Goal: Connect with others: Connect with others

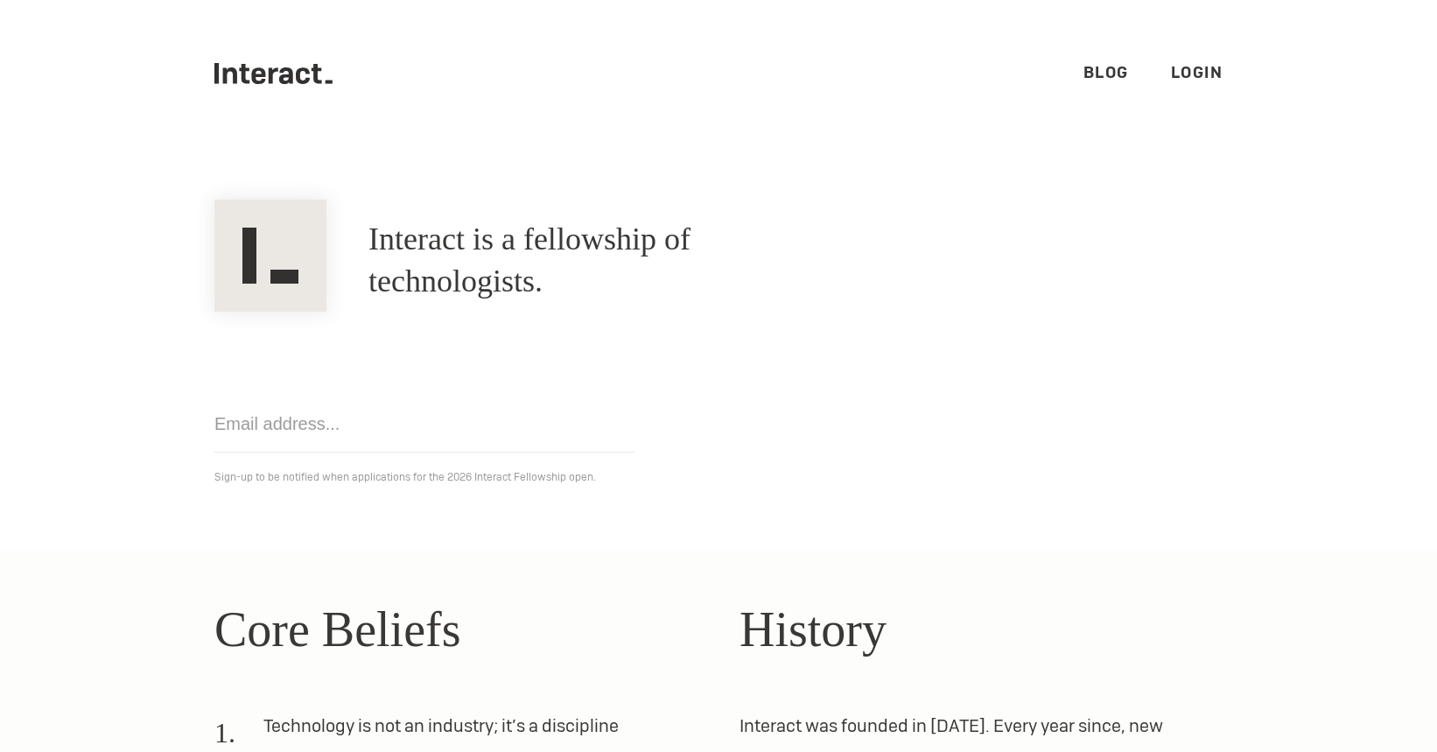
click at [1191, 64] on link "Login" at bounding box center [1197, 72] width 53 height 20
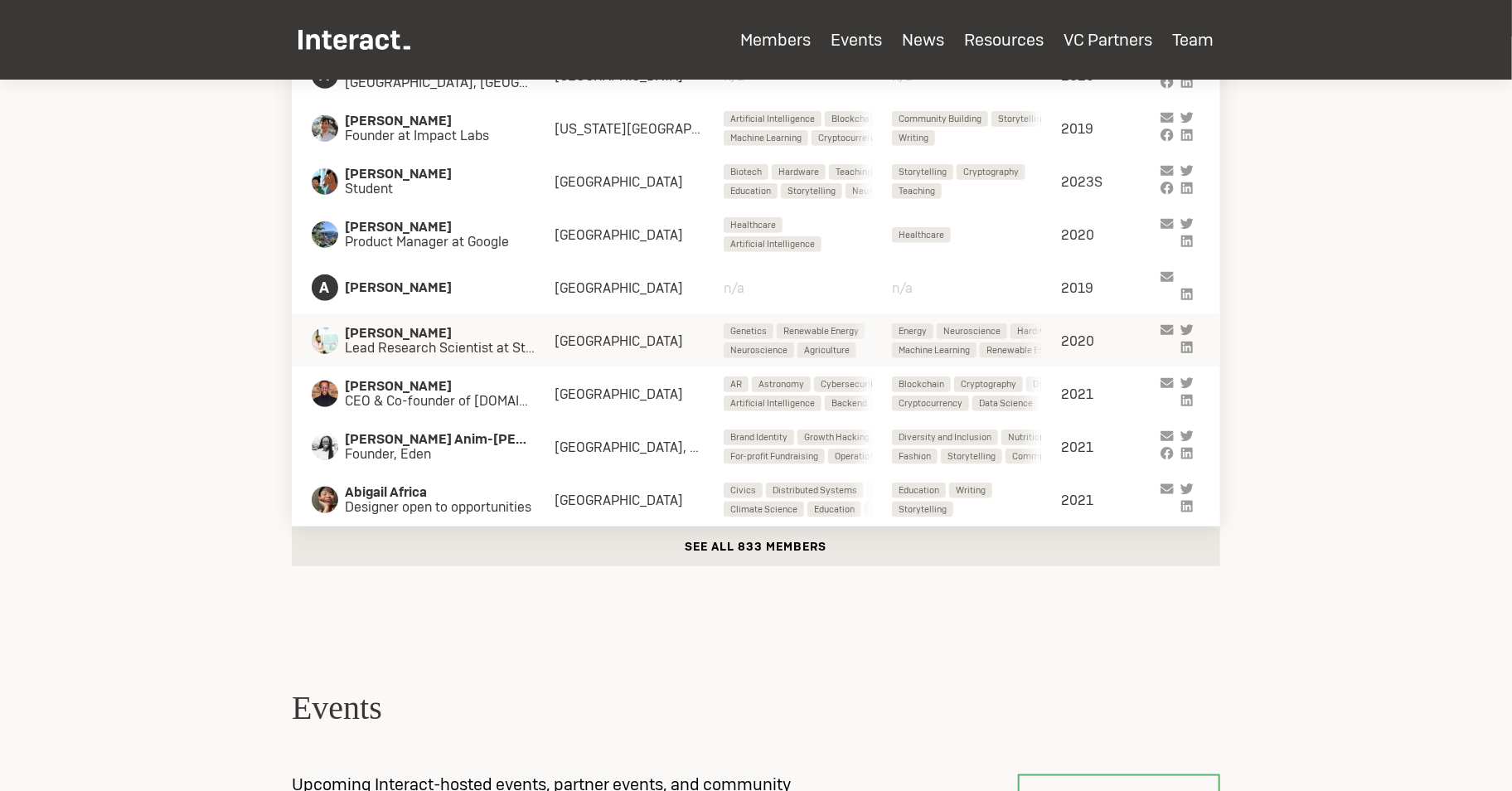
scroll to position [827, 0]
click at [758, 552] on button "See all 833 members" at bounding box center [756, 548] width 928 height 40
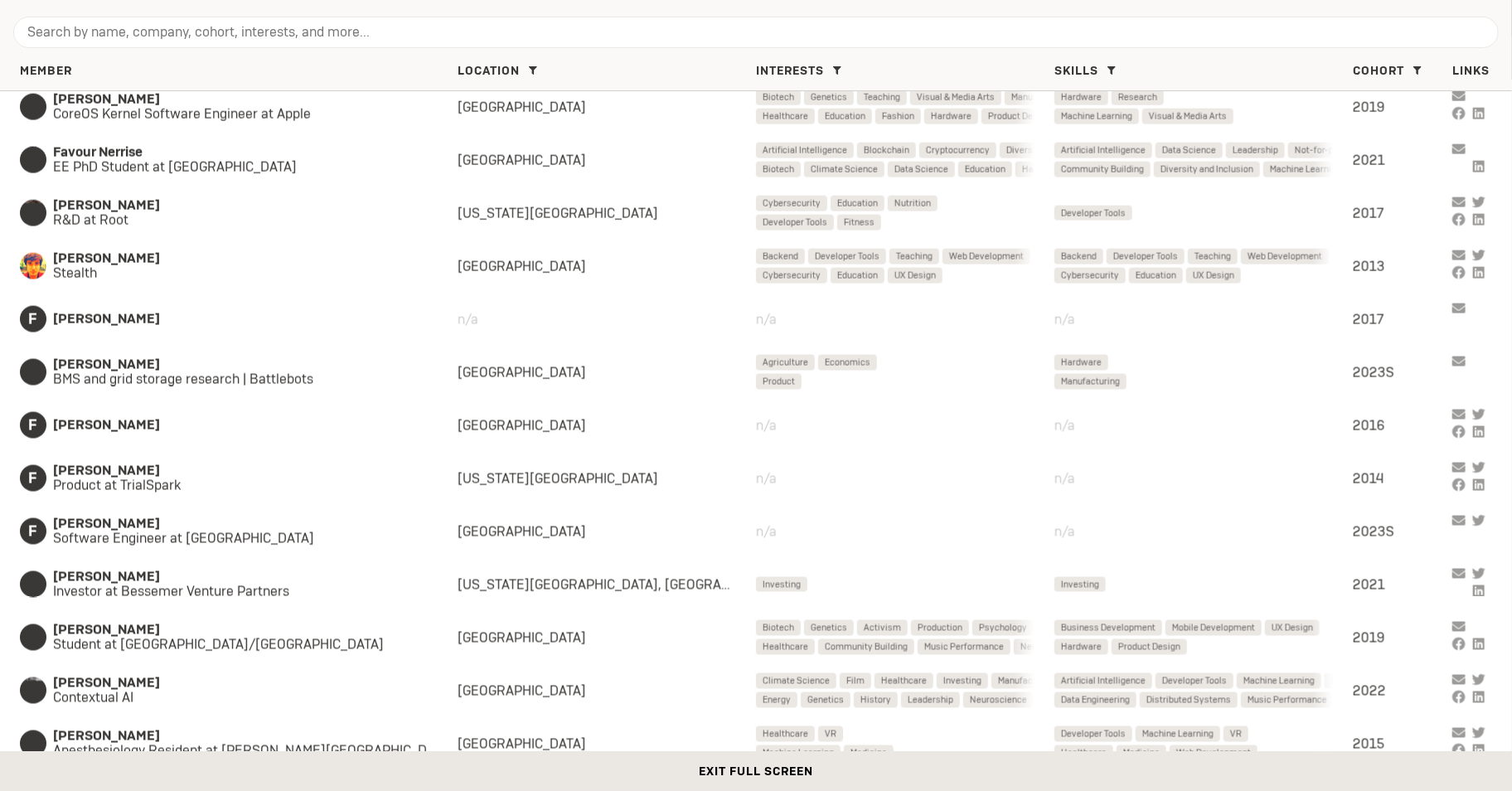
scroll to position [14867, 0]
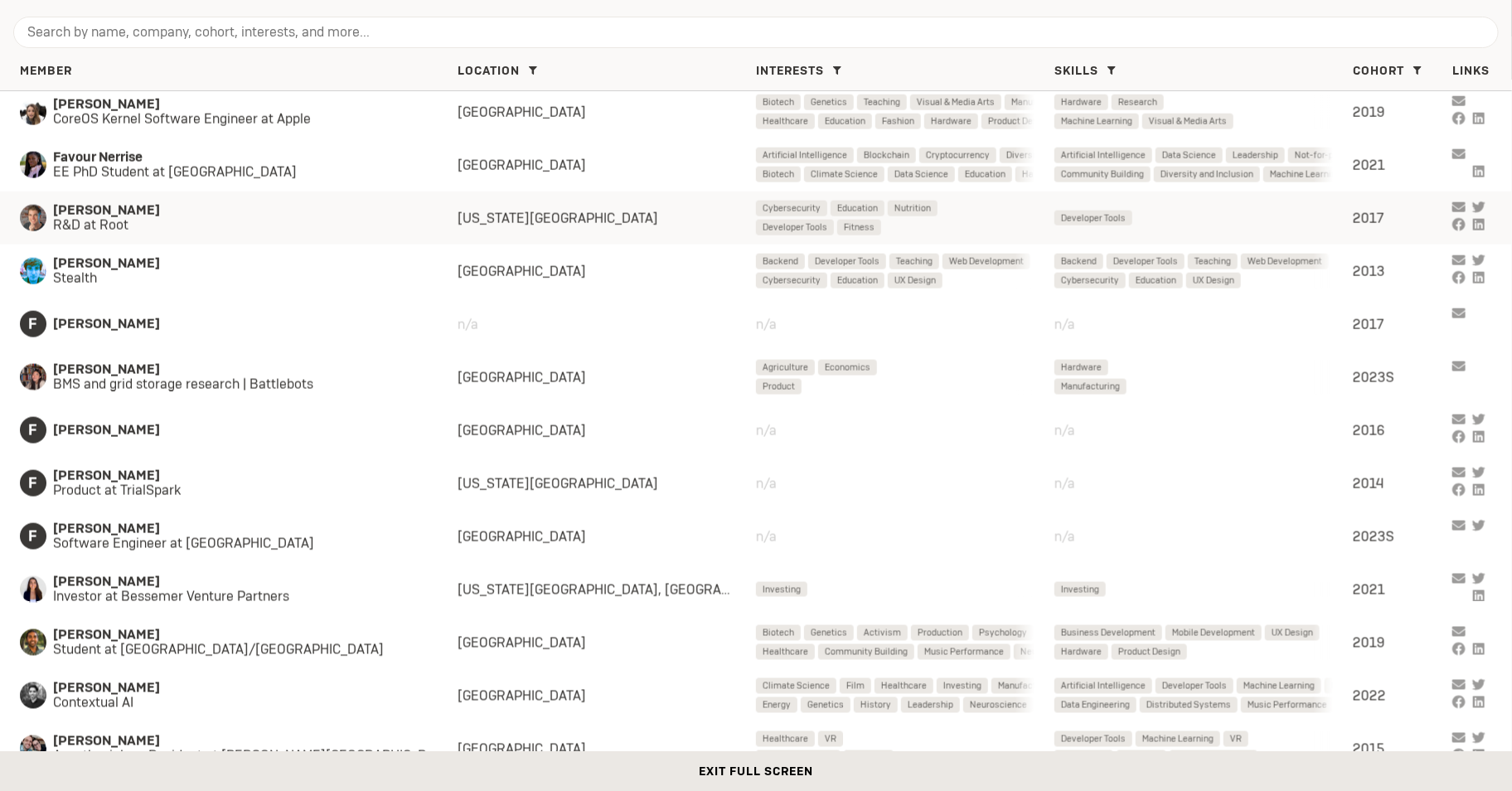
click at [364, 210] on span "[PERSON_NAME]" at bounding box center [239, 210] width 371 height 15
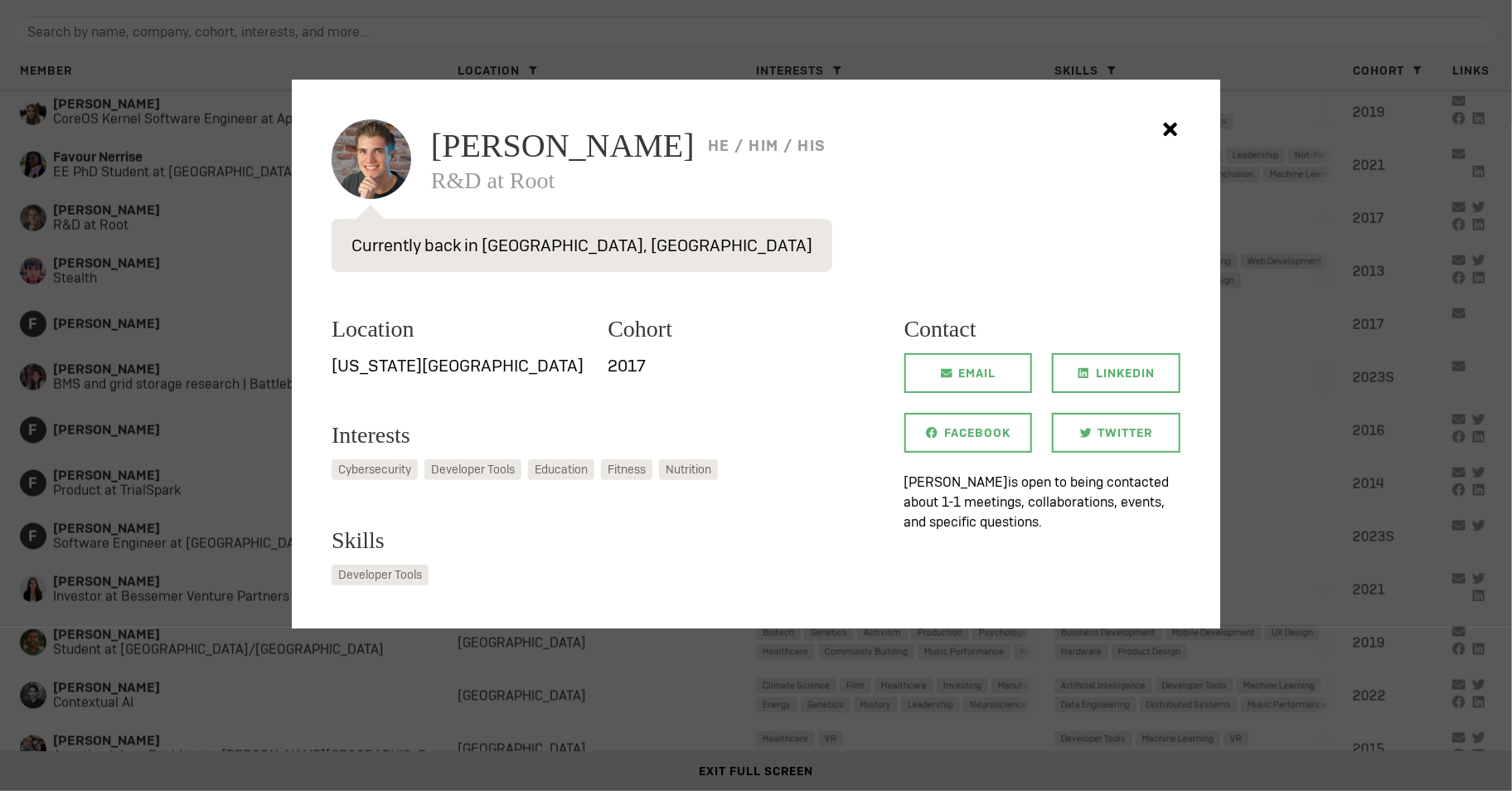
click at [229, 196] on div at bounding box center [756, 395] width 1512 height 791
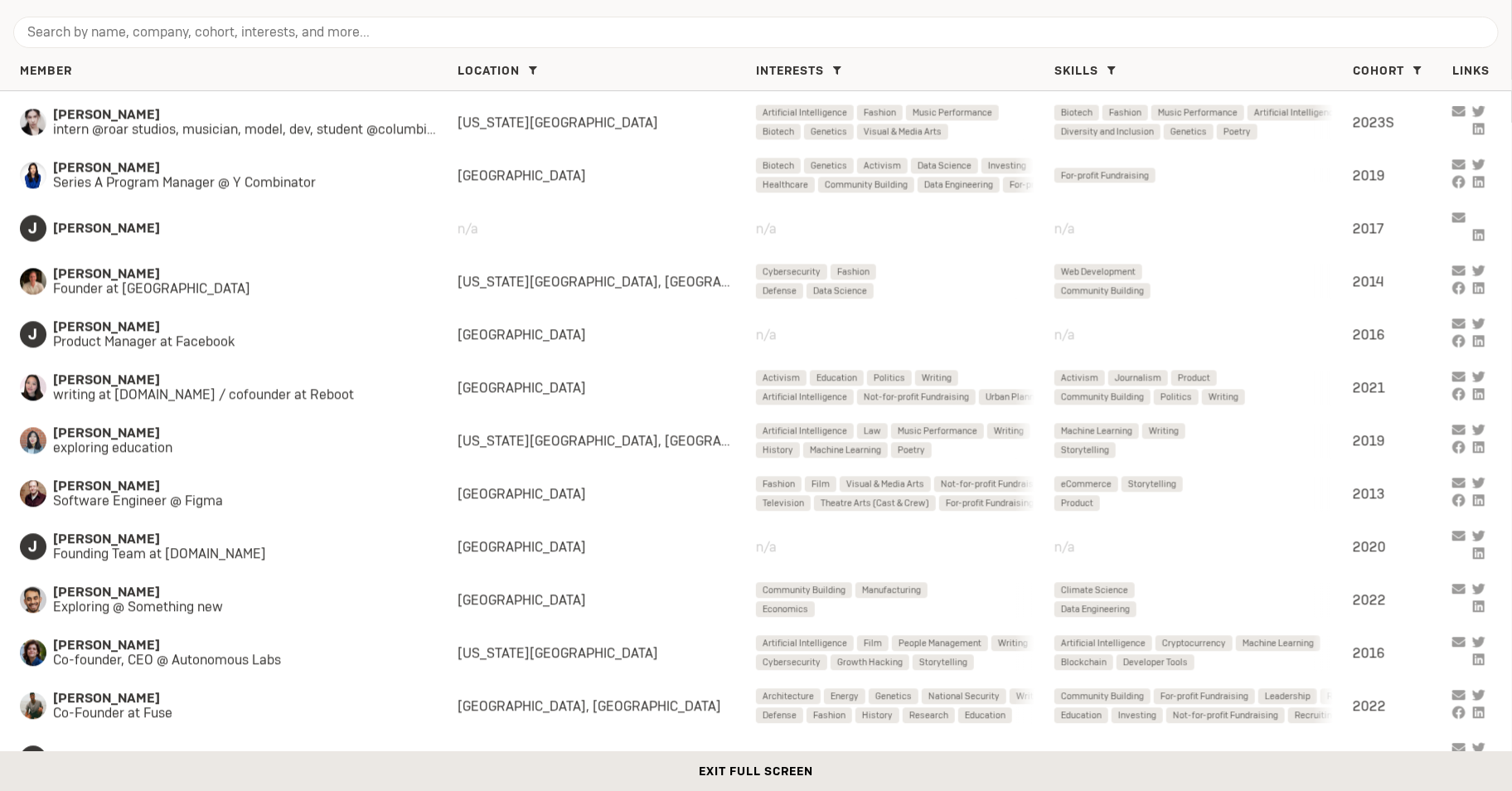
scroll to position [18943, 0]
click at [257, 161] on span "[PERSON_NAME]" at bounding box center [239, 169] width 371 height 15
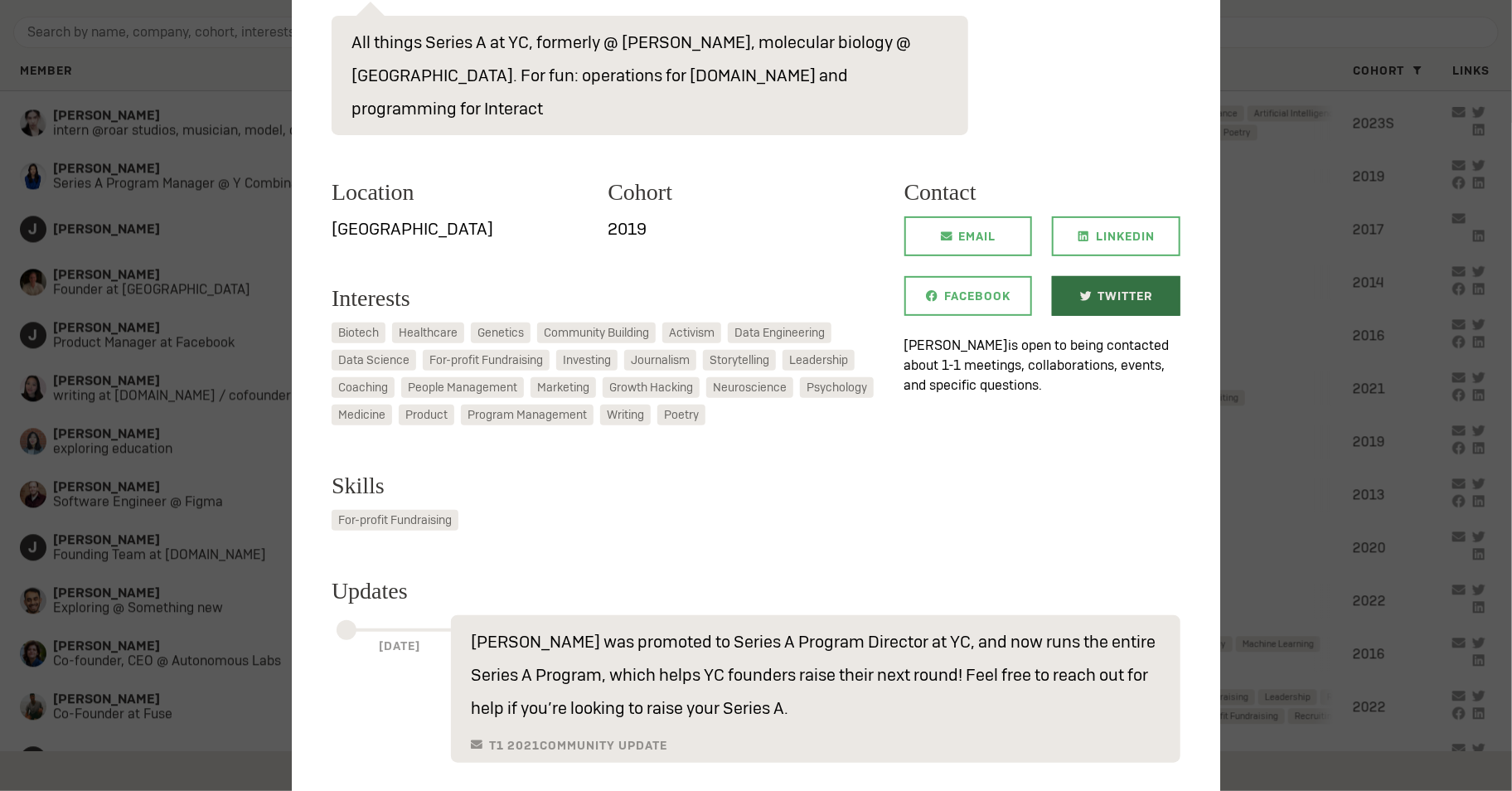
scroll to position [185, 0]
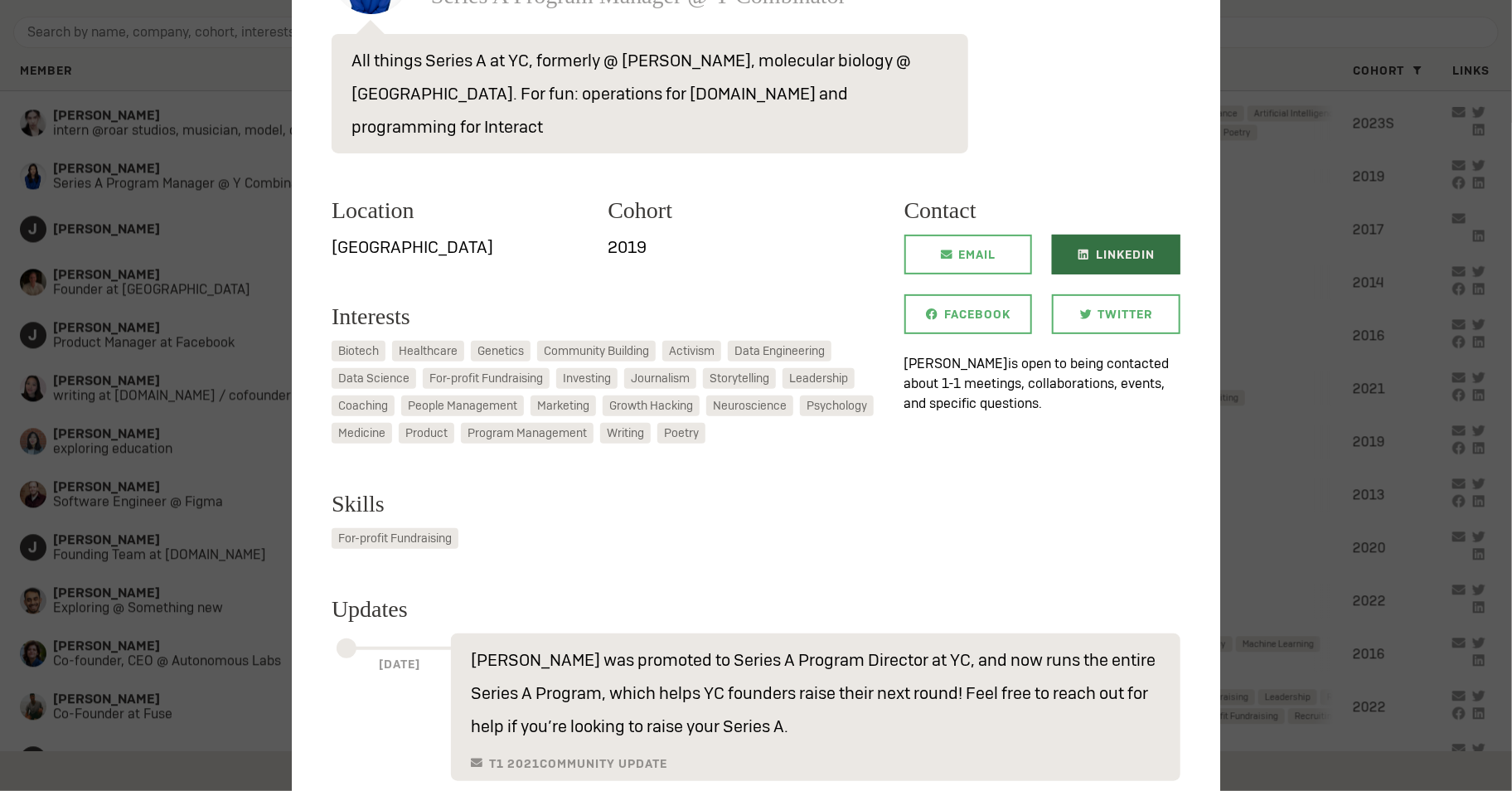
click at [1125, 235] on span "LinkedIn" at bounding box center [1125, 255] width 59 height 40
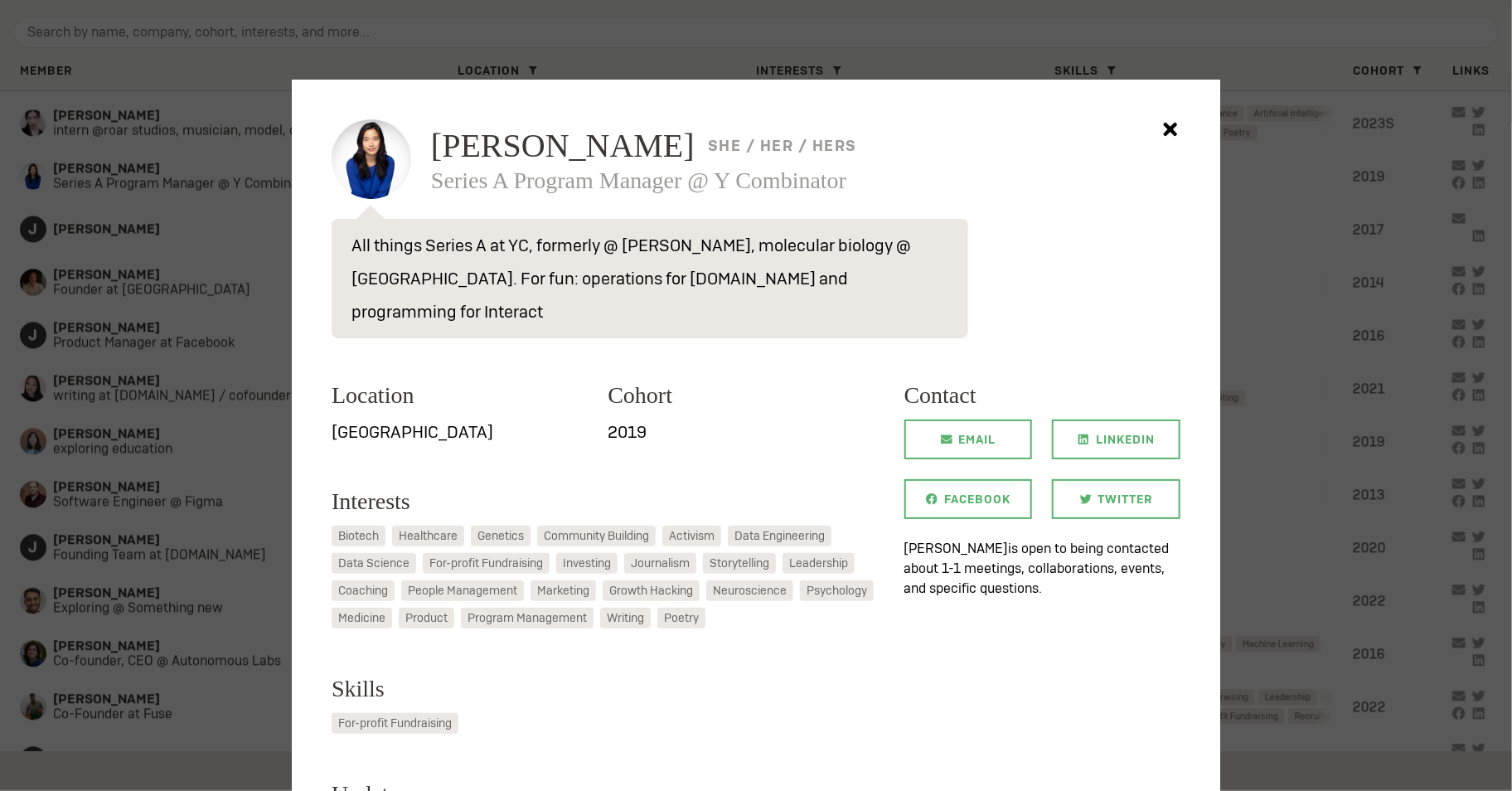
click at [273, 435] on div at bounding box center [756, 395] width 1512 height 791
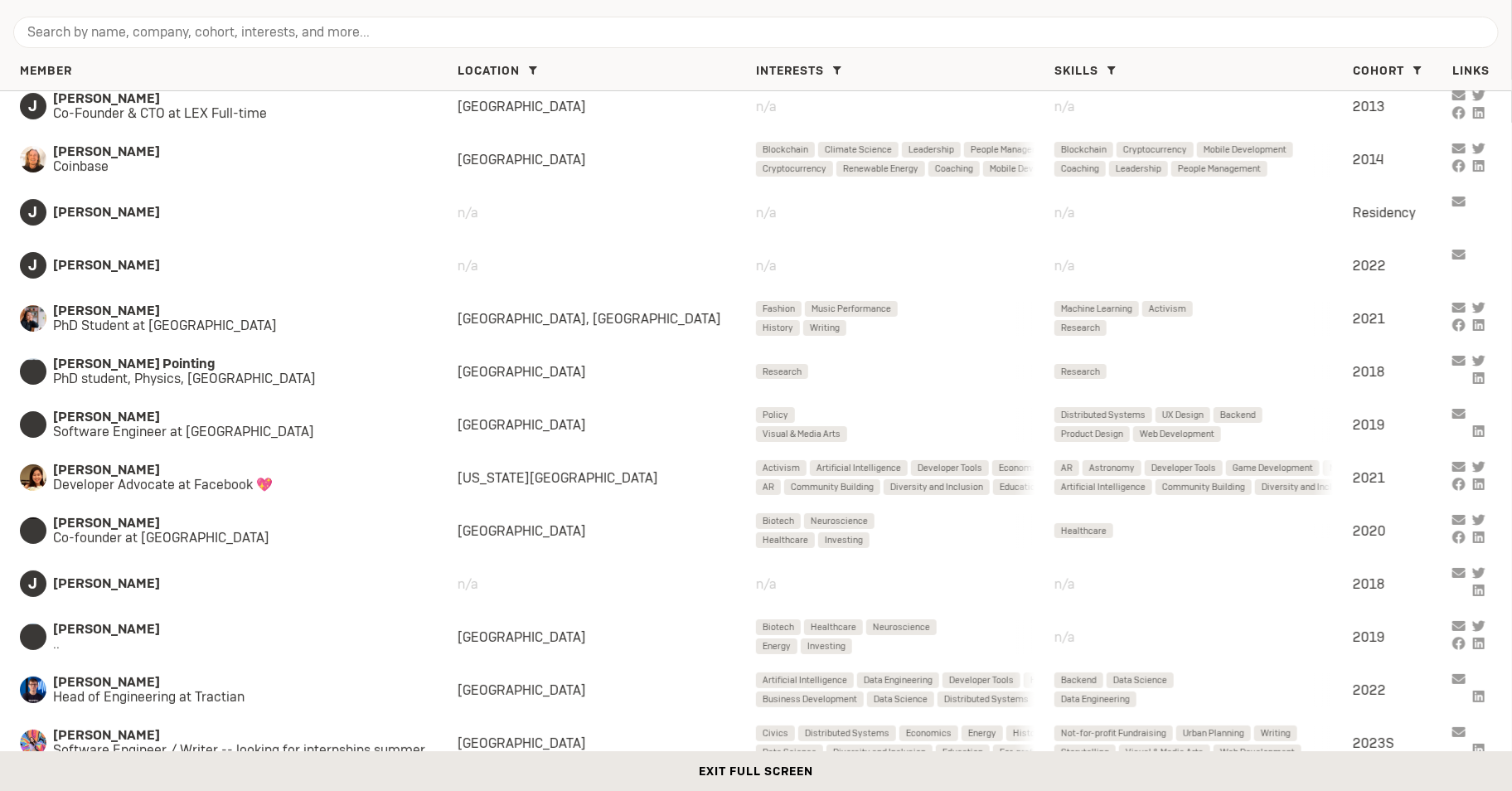
scroll to position [20287, 0]
click at [180, 136] on div "[PERSON_NAME] Coinbase SF Bay Area Blockchain Climate Science Leadership People…" at bounding box center [756, 157] width 1512 height 53
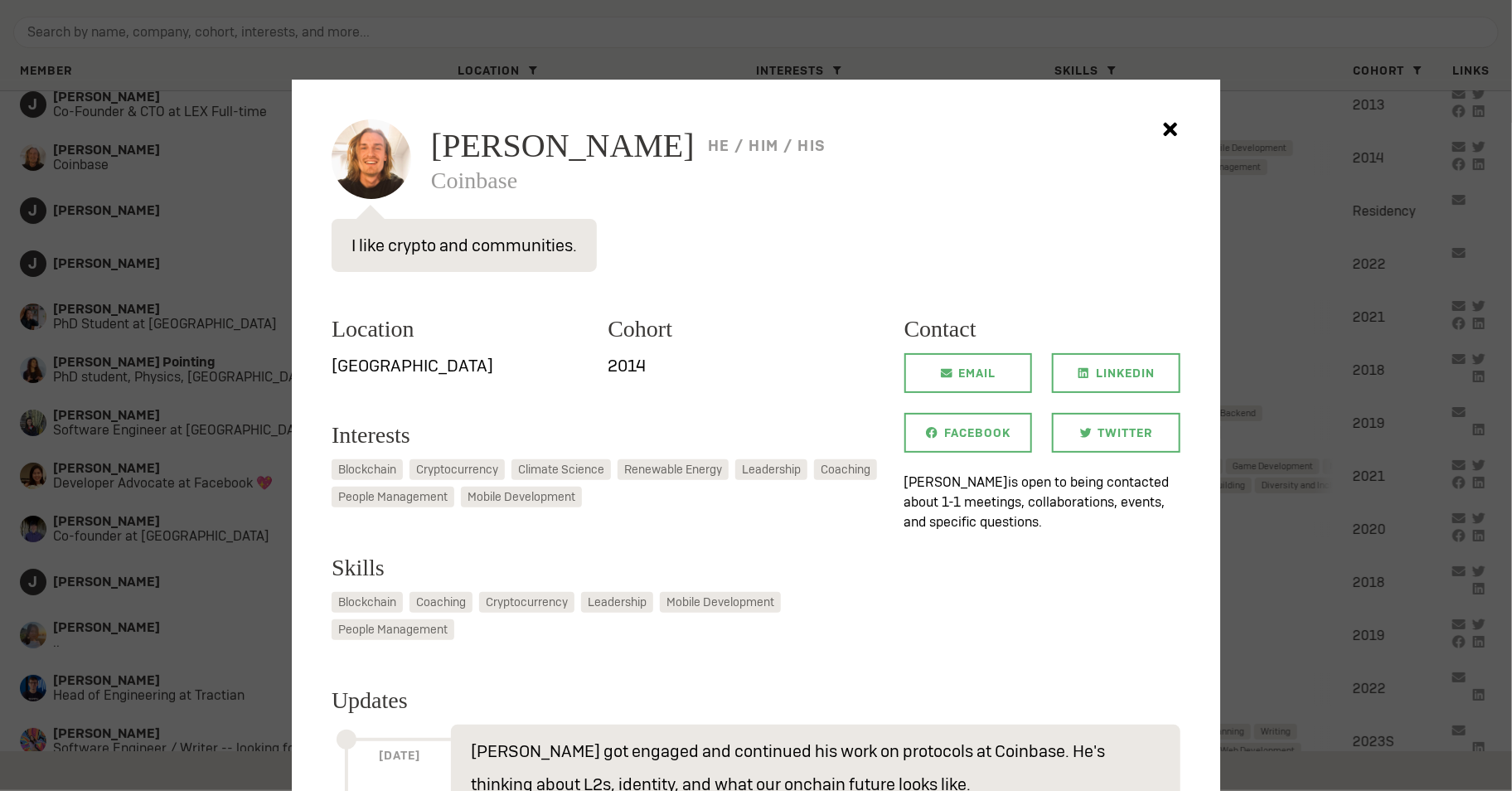
click at [174, 204] on div at bounding box center [756, 395] width 1512 height 791
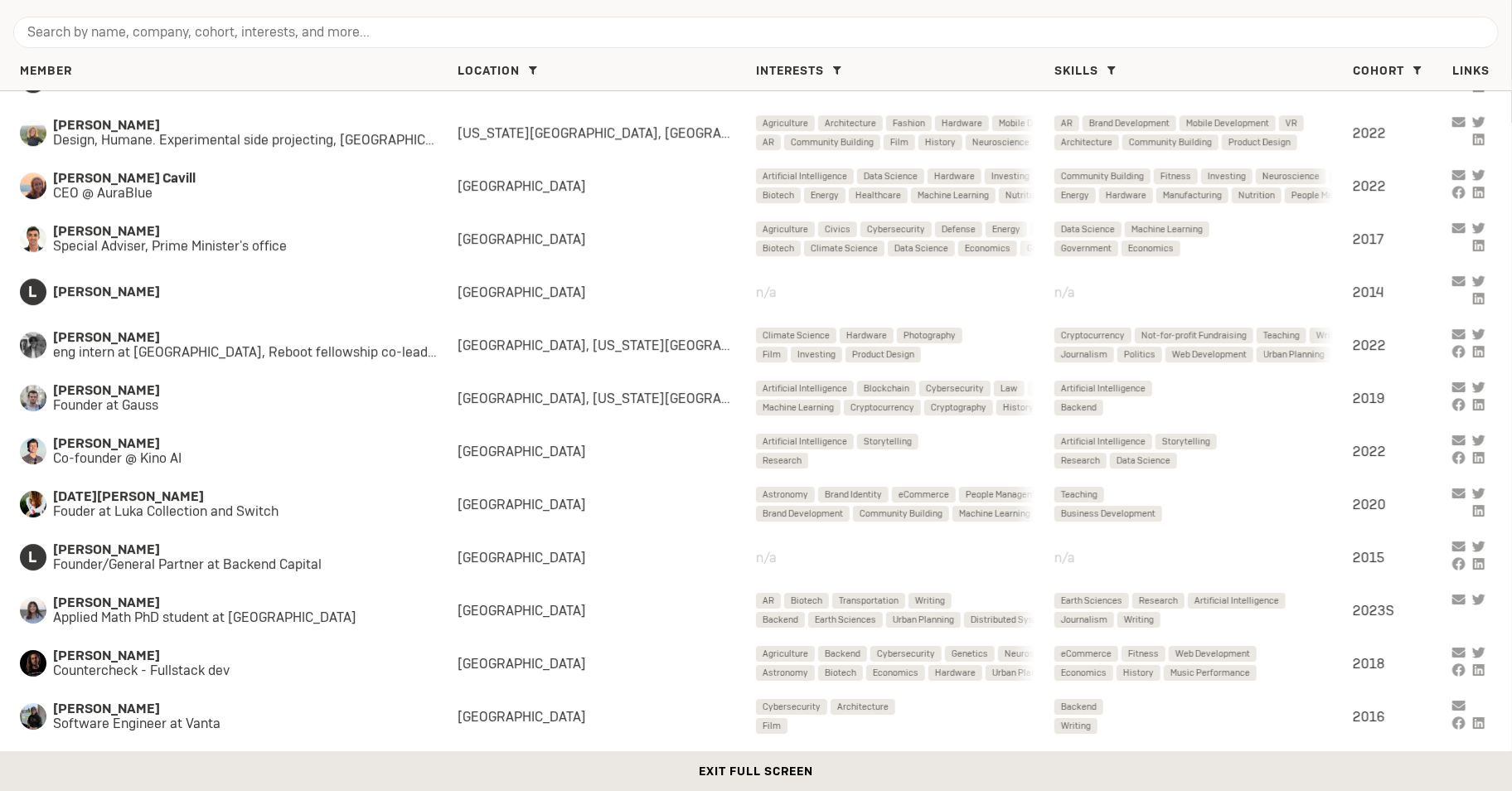
scroll to position [26530, 0]
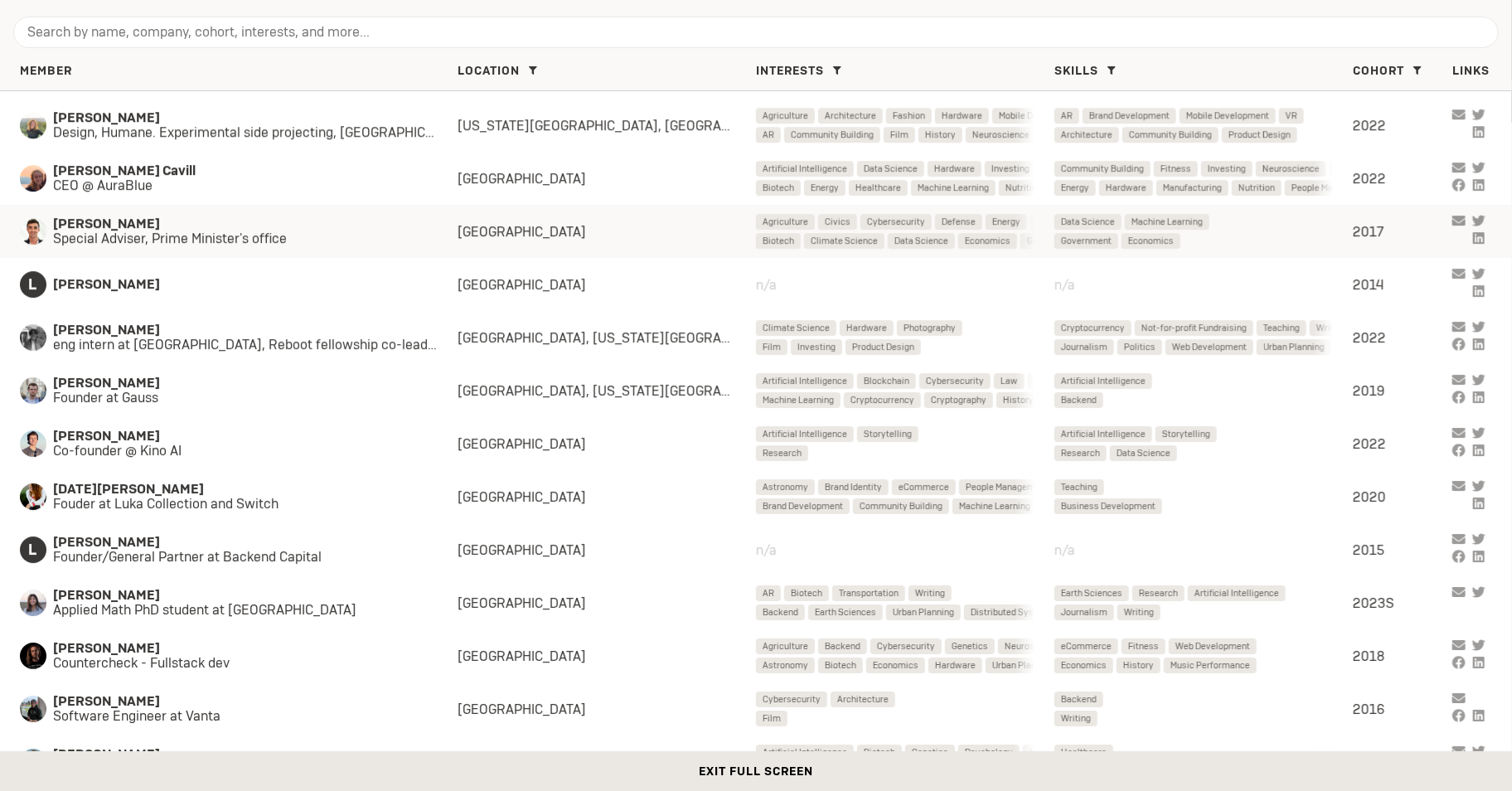
click at [356, 236] on span "Special Adviser, Prime Minister's office" at bounding box center [239, 239] width 371 height 15
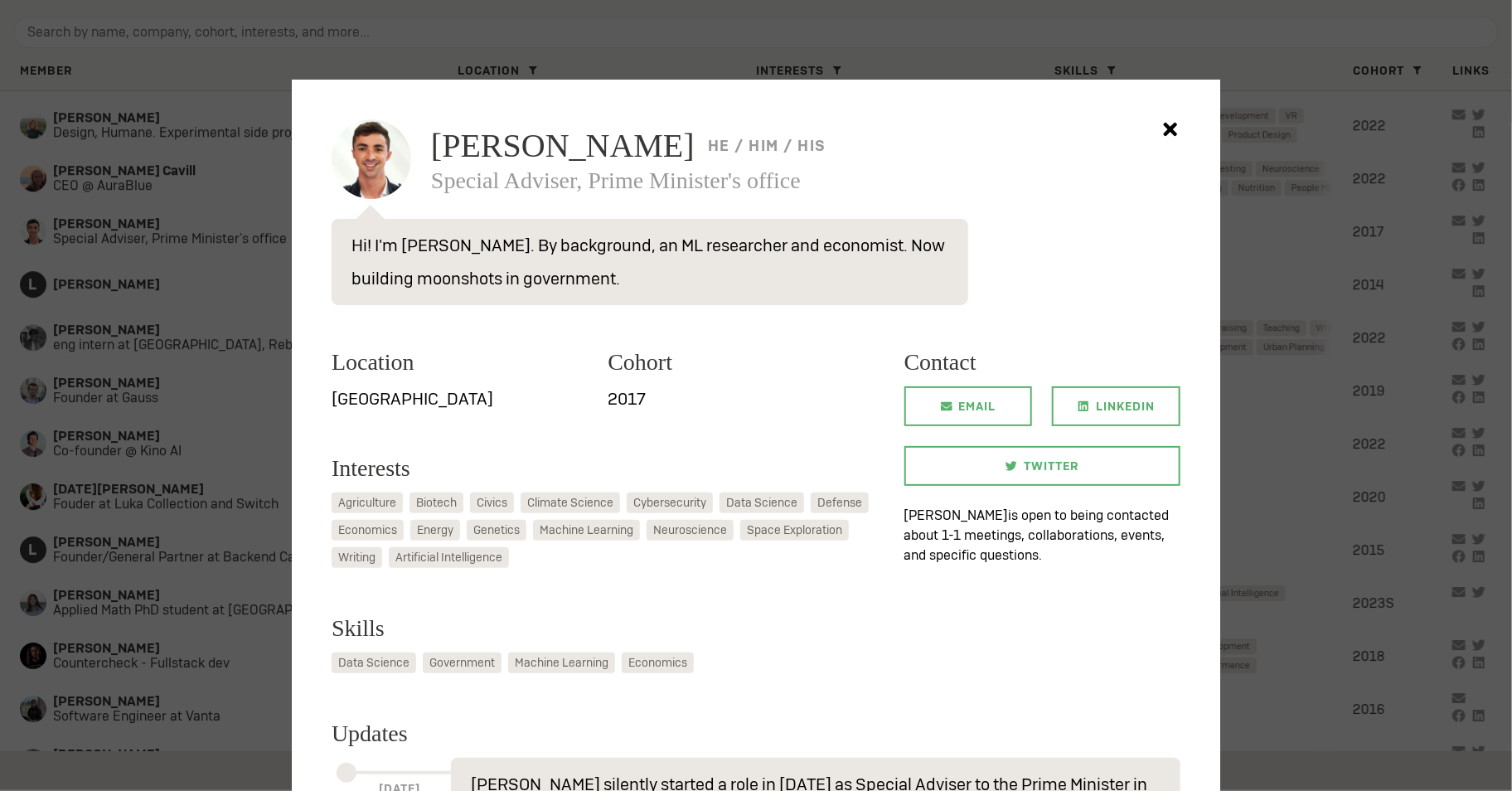
click at [224, 235] on div at bounding box center [756, 395] width 1512 height 791
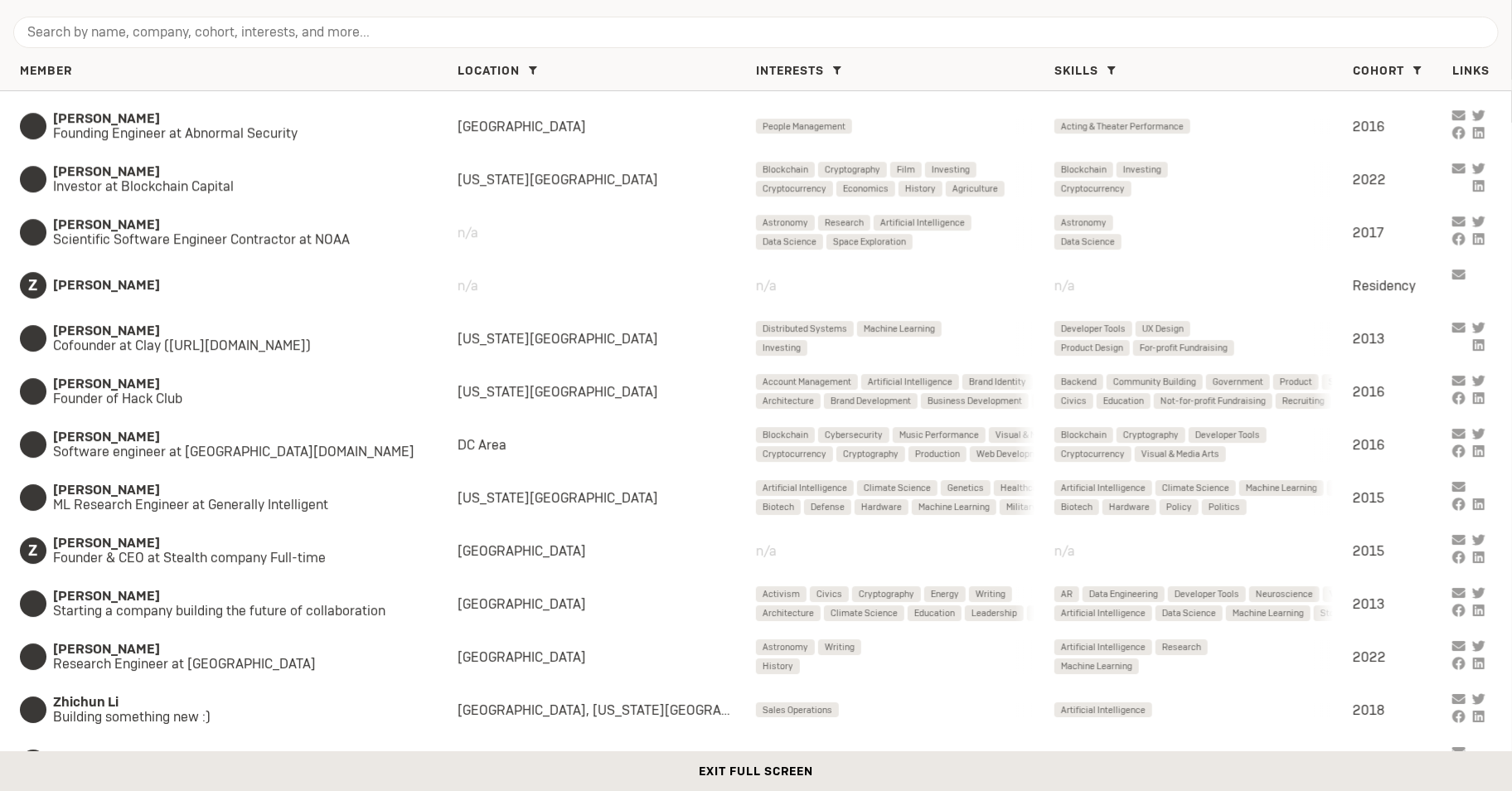
scroll to position [43550, 0]
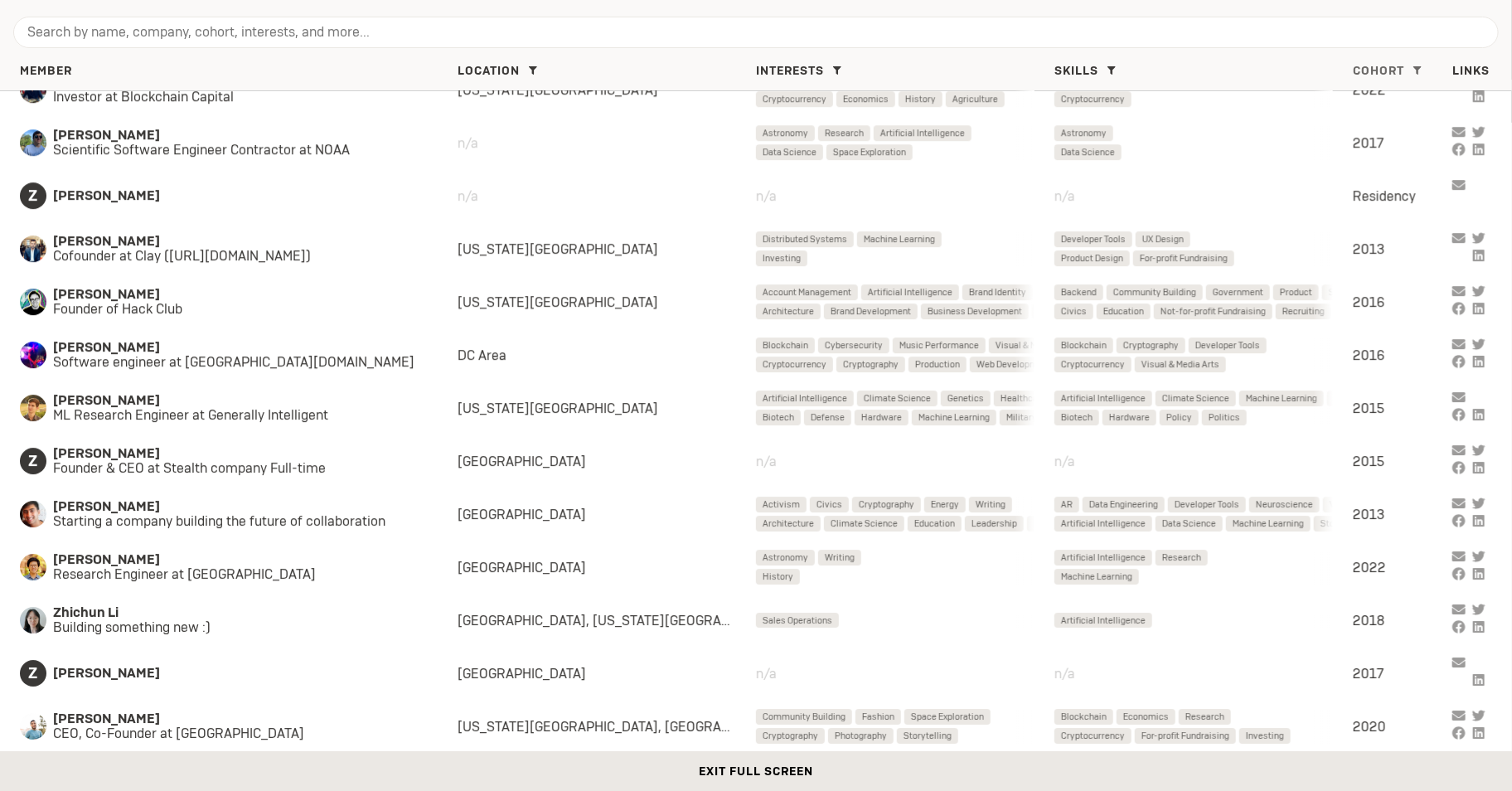
click at [1407, 66] on div "Cohort Residency ( 25 ) 2023S ( 57 ) 2023 ( 2 ) 2022 ( 104 ) 2021 ( 103 ) 2020 …" at bounding box center [1402, 71] width 99 height 15
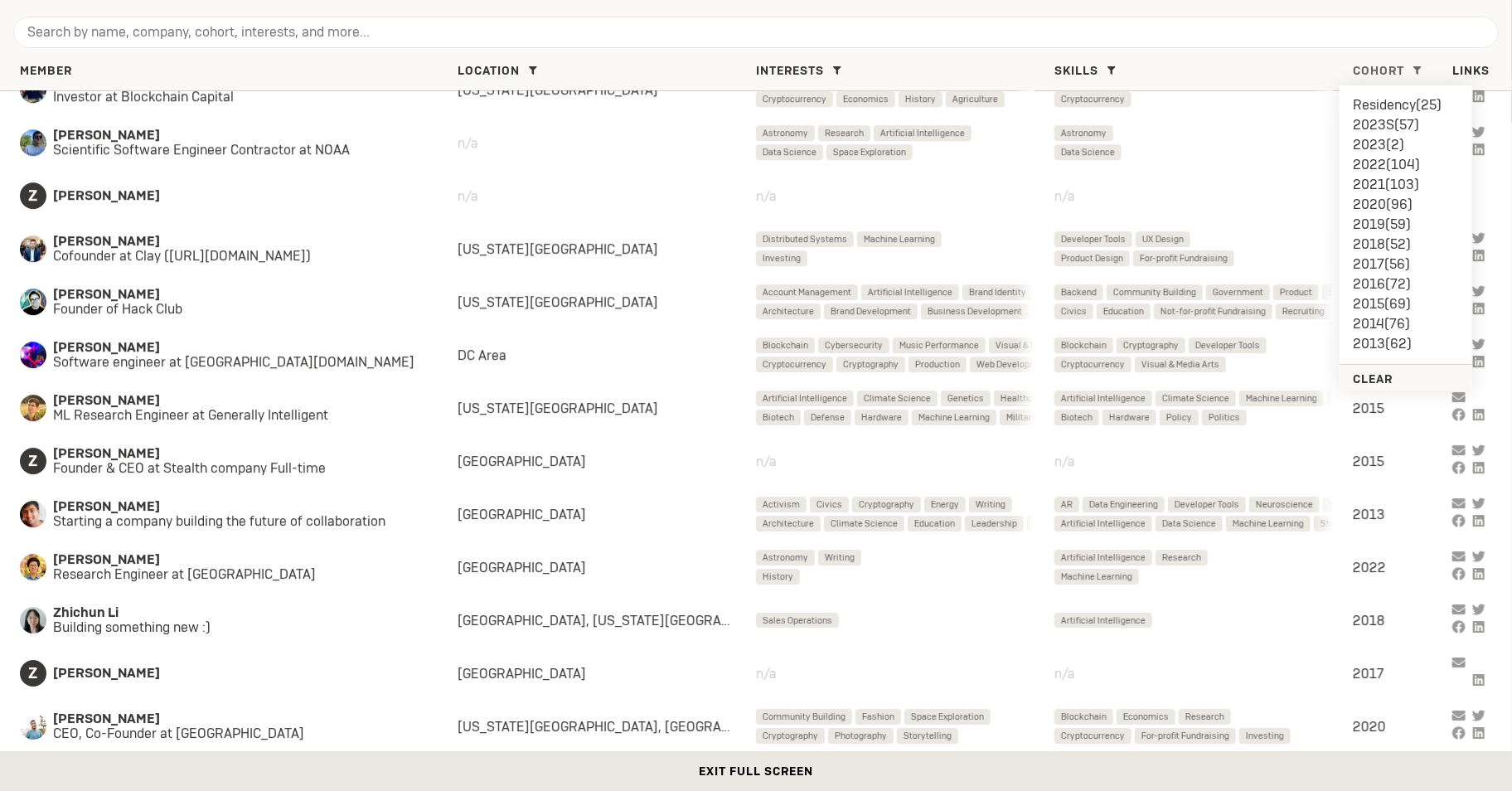
click at [1374, 344] on li "2013 ( 62 )" at bounding box center [1406, 344] width 106 height 20
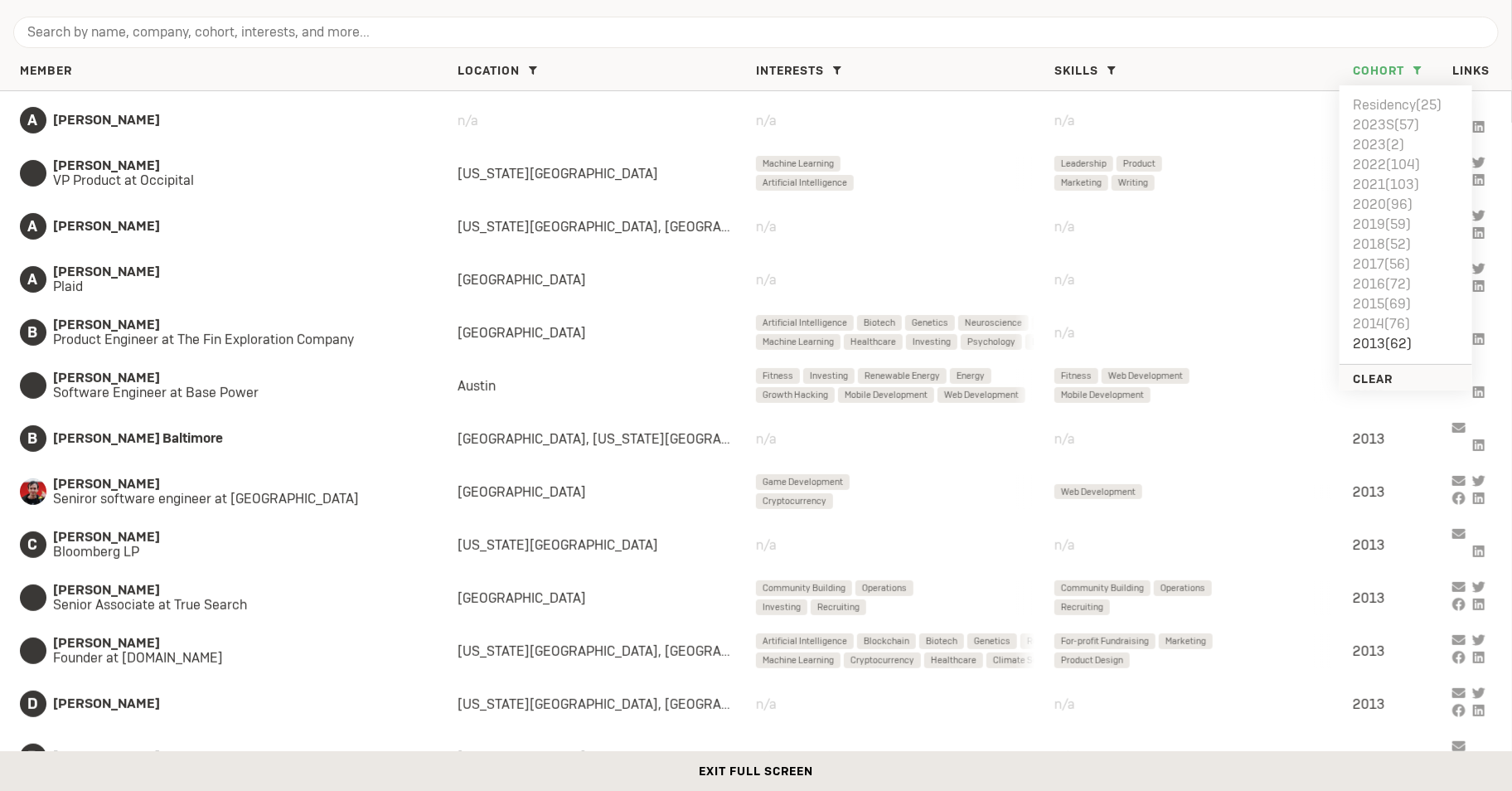
scroll to position [0, 0]
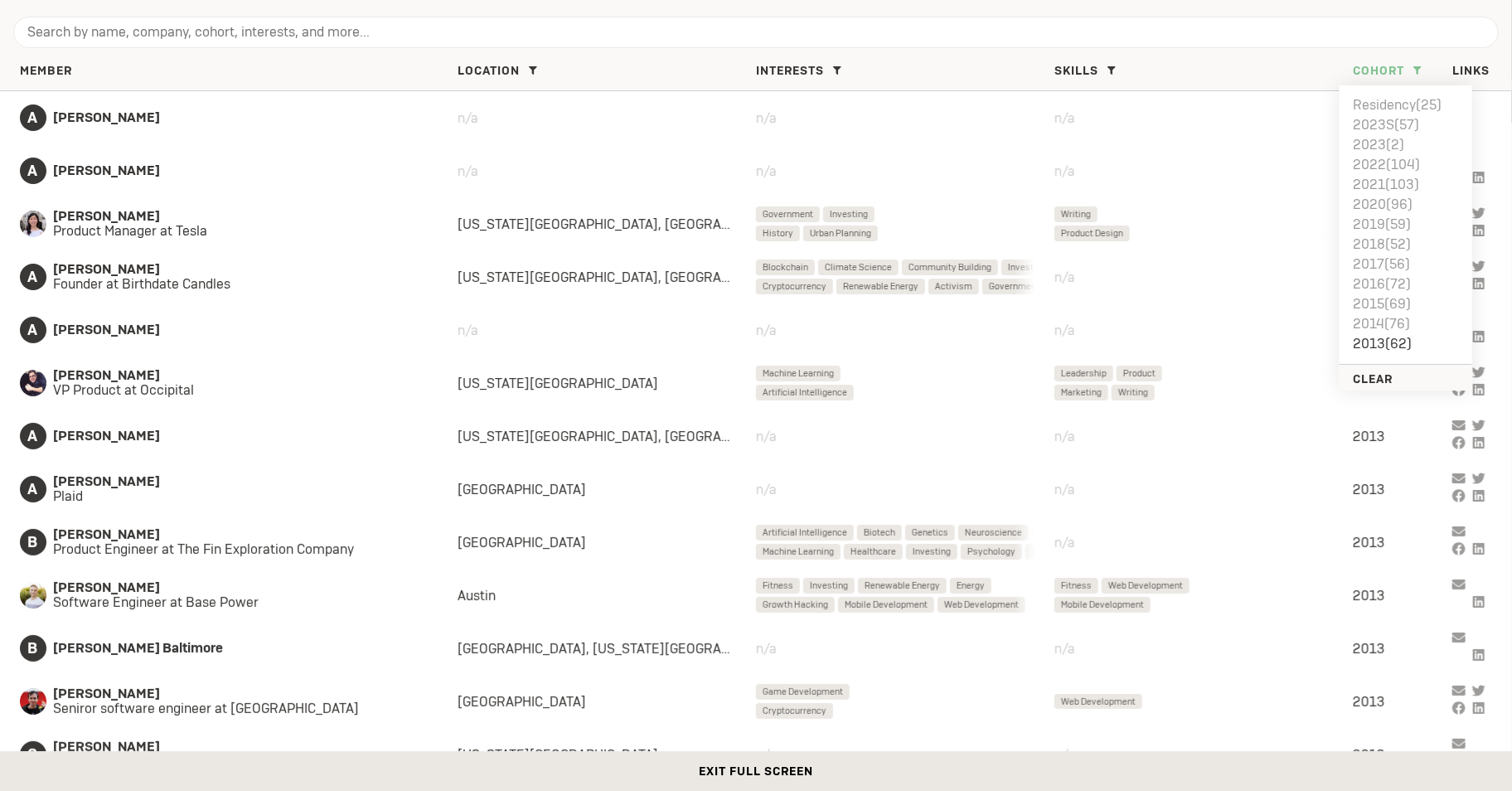
click at [1379, 342] on li "2013 ( 62 )" at bounding box center [1406, 344] width 106 height 20
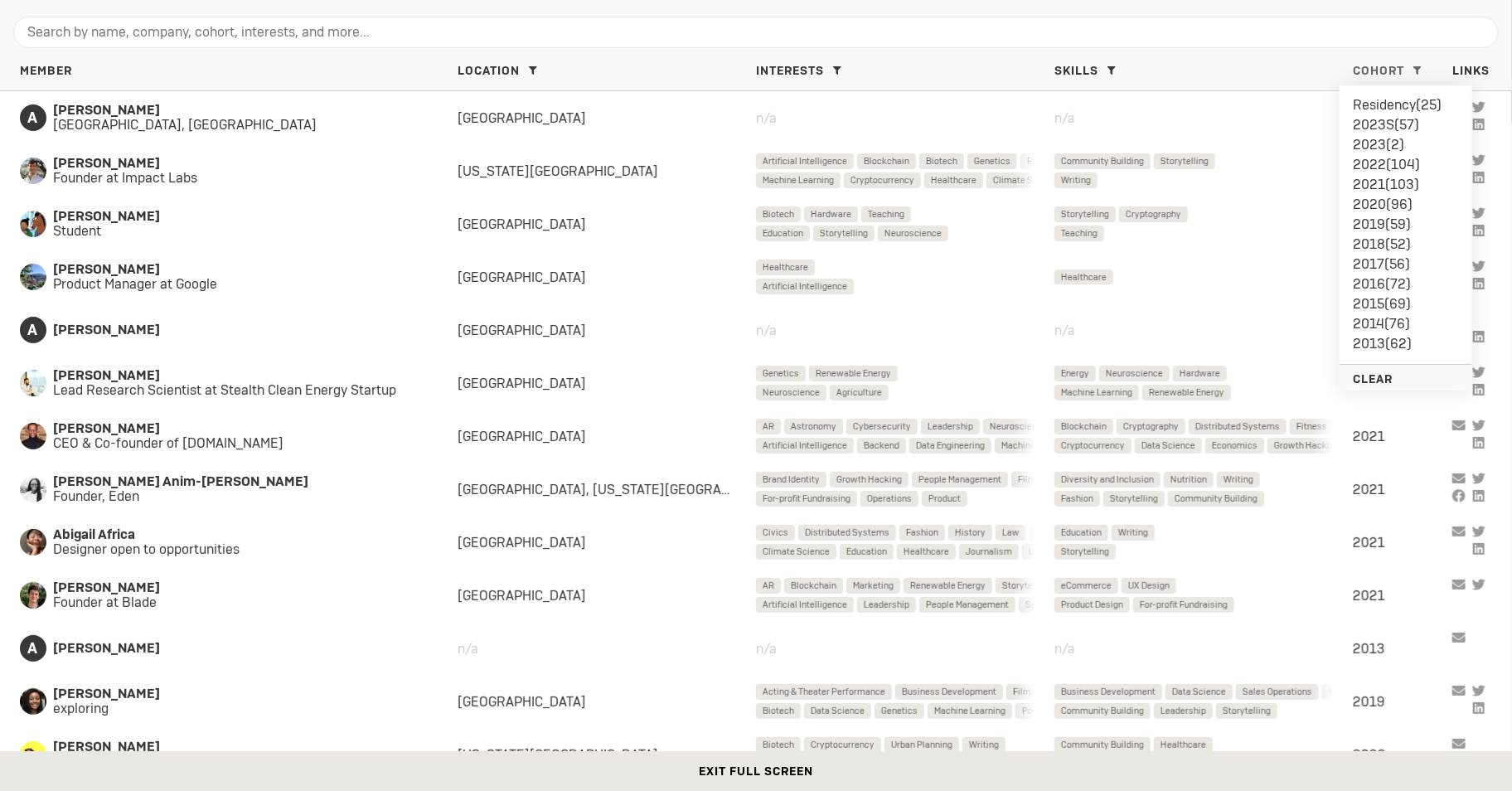
click at [1374, 325] on li "2014 ( 76 )" at bounding box center [1406, 324] width 106 height 20
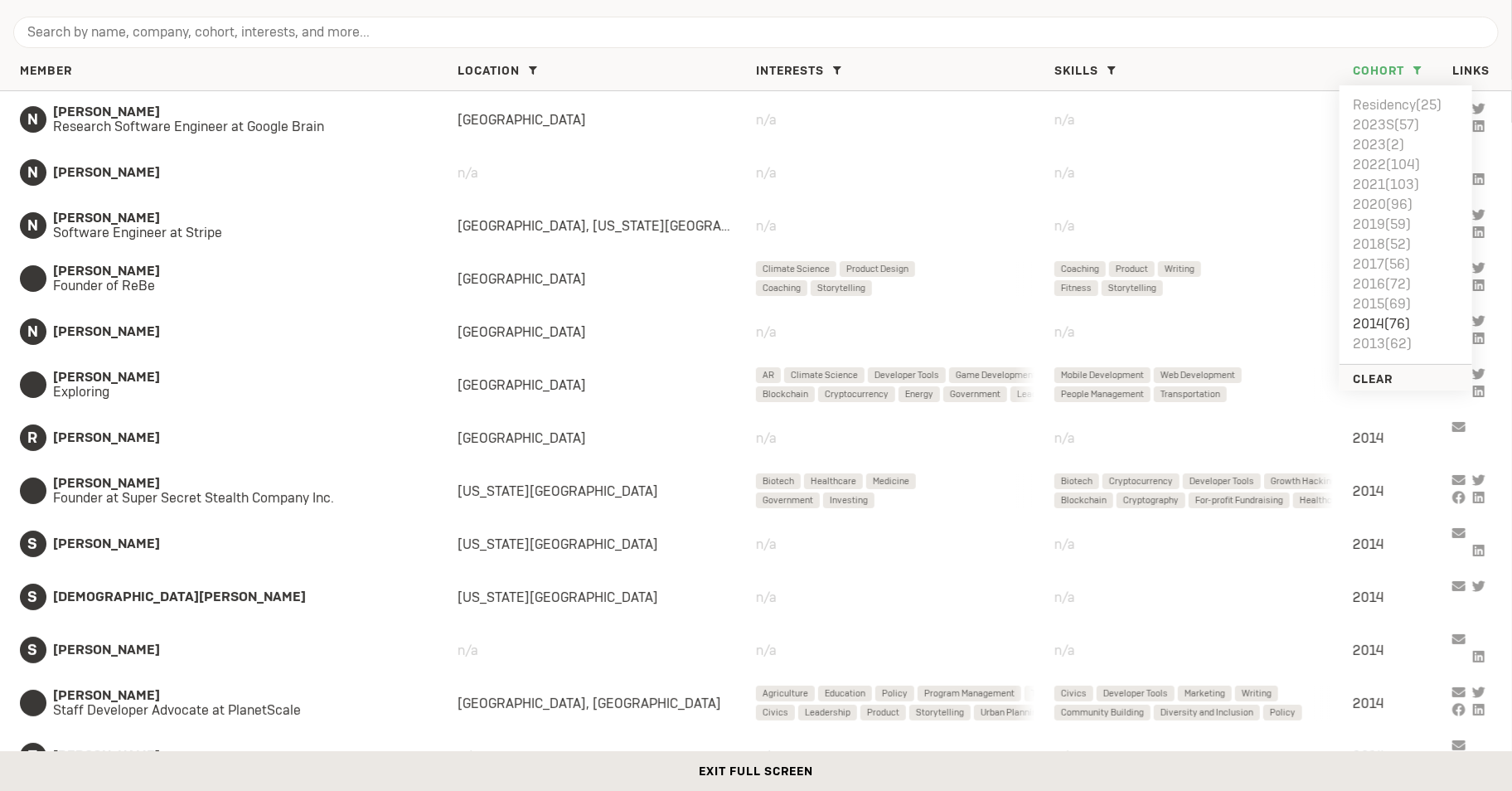
scroll to position [3371, 0]
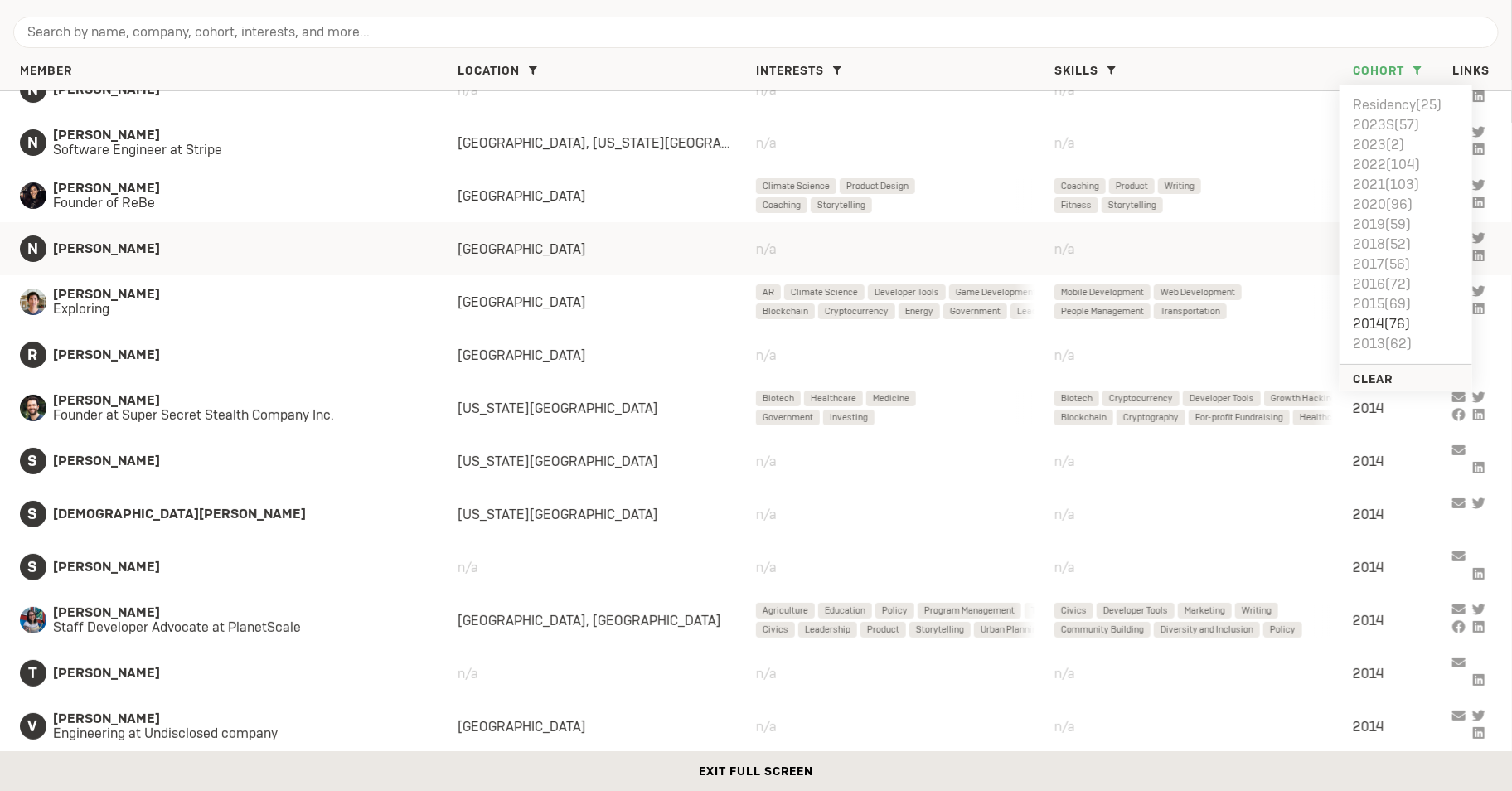
click at [216, 253] on span "[PERSON_NAME]" at bounding box center [239, 249] width 371 height 15
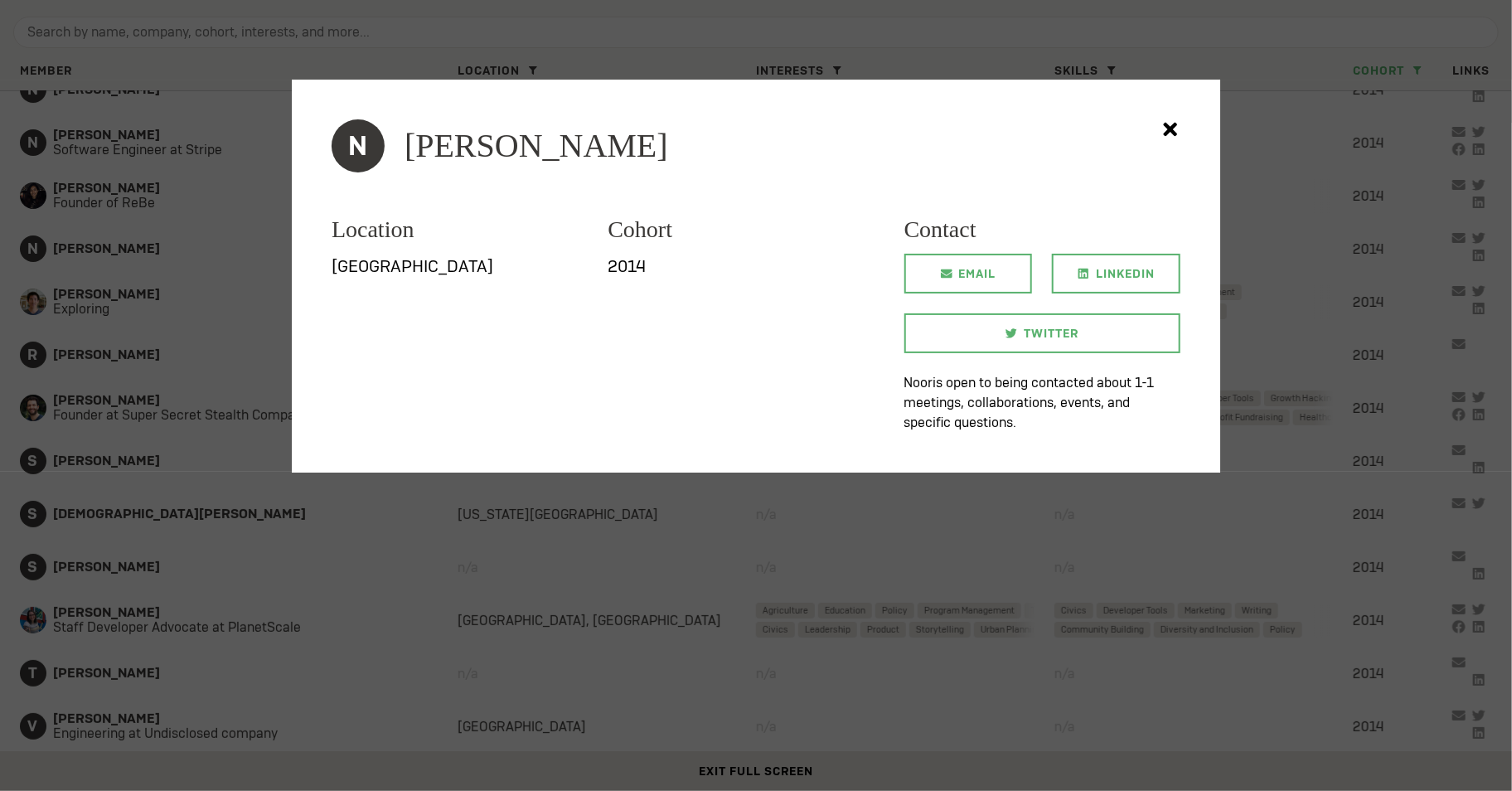
click at [232, 245] on div at bounding box center [756, 395] width 1512 height 791
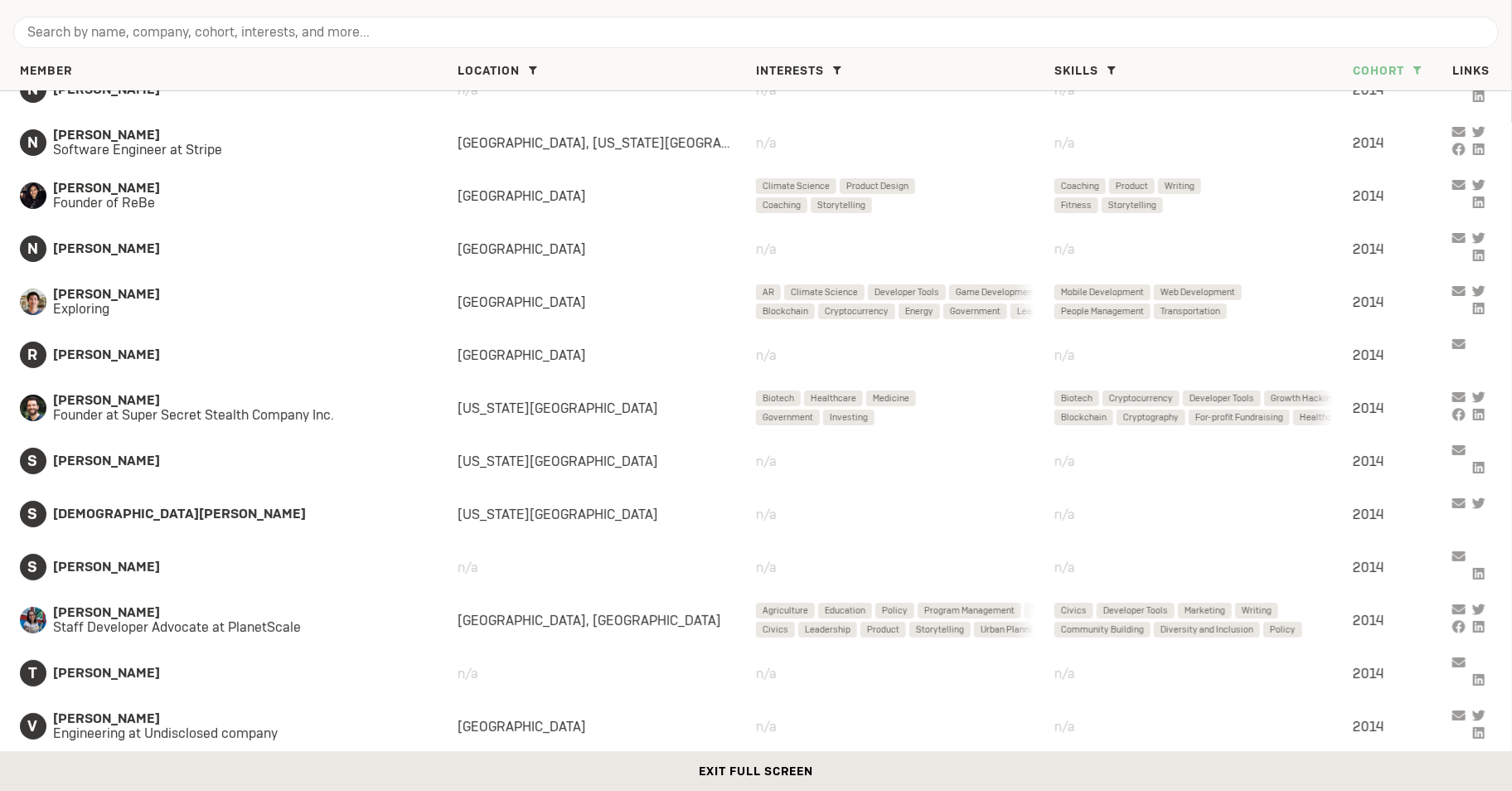
click at [1403, 68] on span "Cohort" at bounding box center [1379, 71] width 51 height 15
click at [1363, 321] on li "2014 ( 76 )" at bounding box center [1406, 324] width 106 height 20
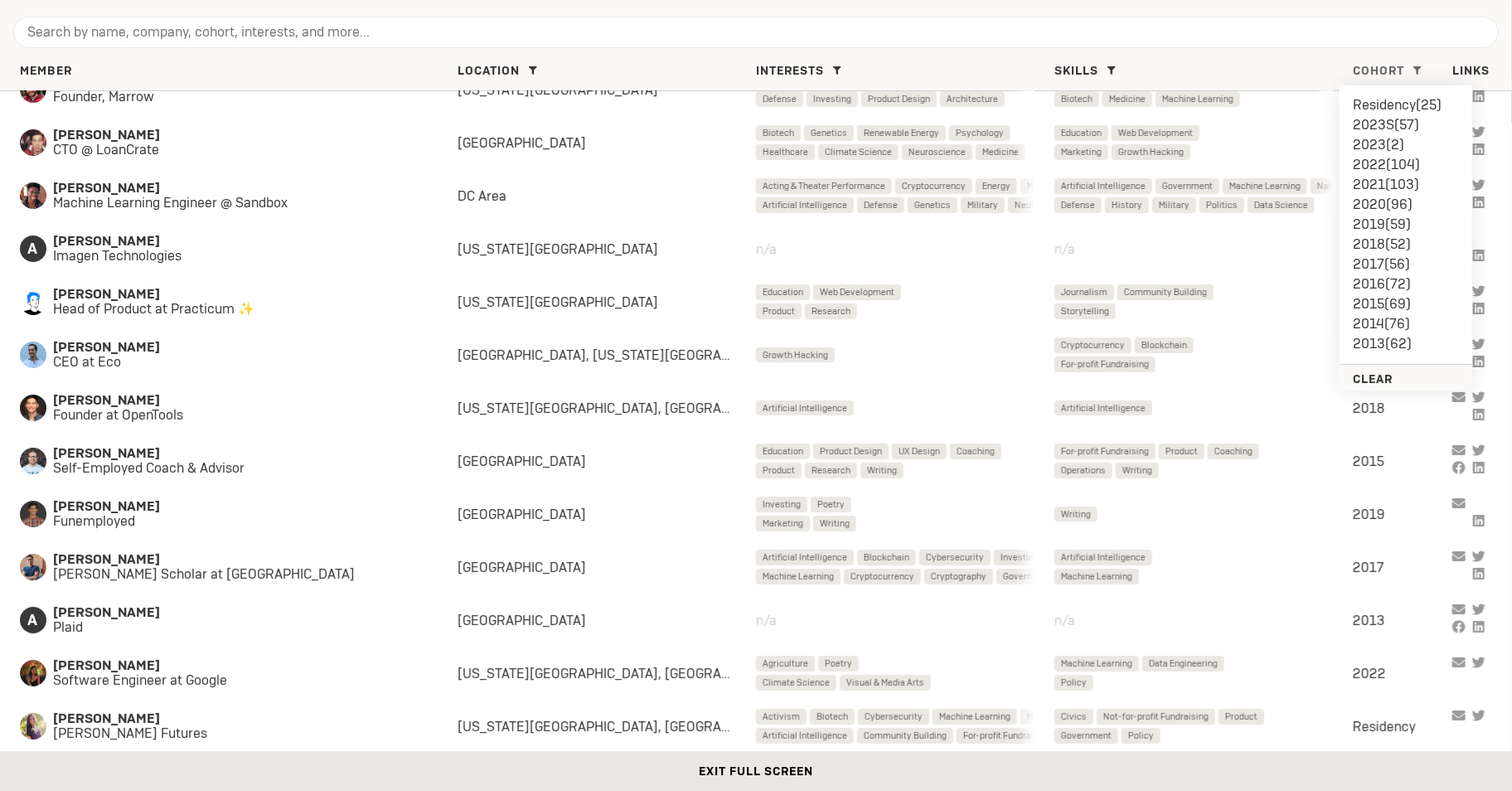
click at [1368, 303] on li "2015 ( 69 )" at bounding box center [1406, 304] width 106 height 20
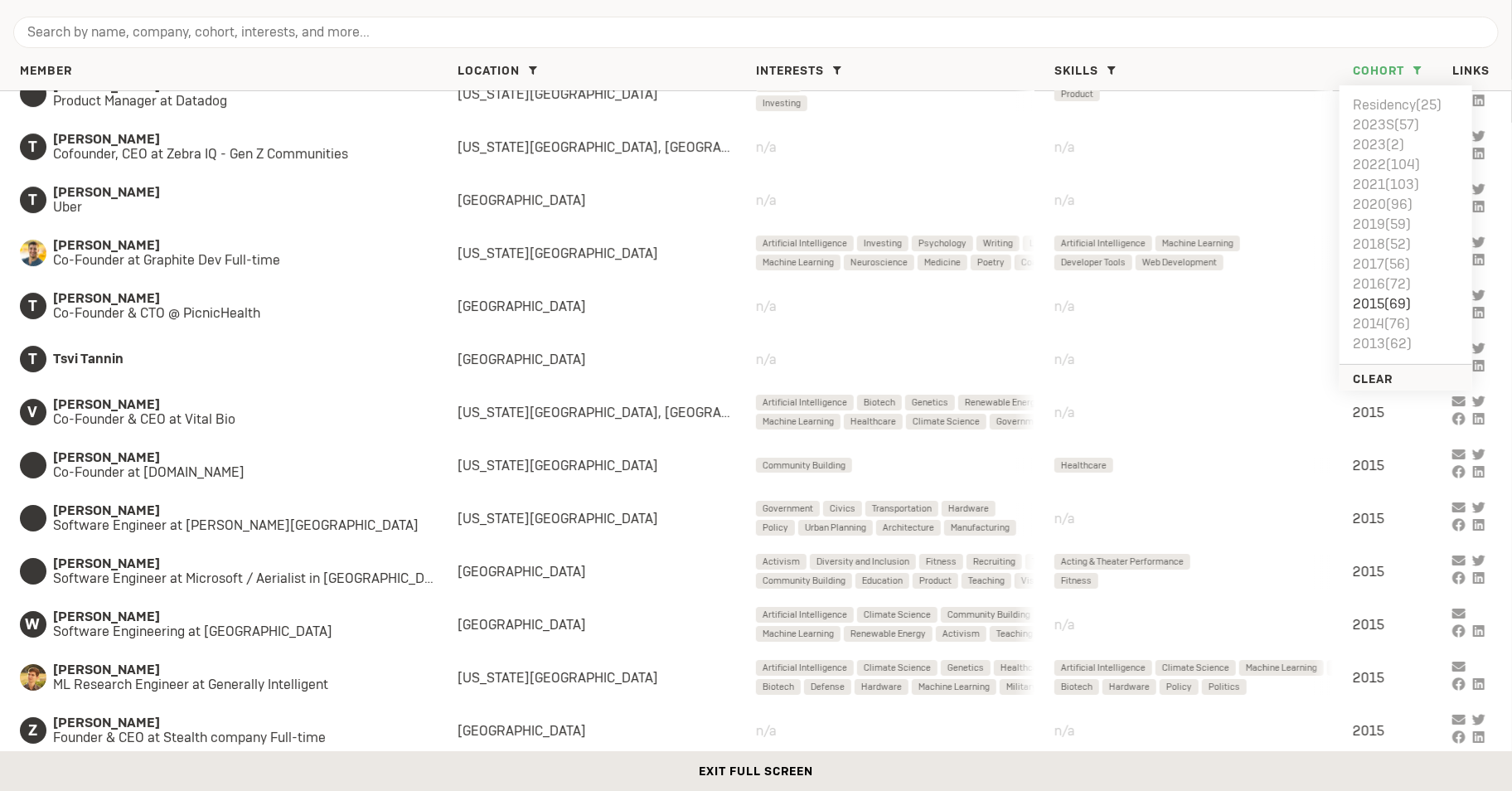
scroll to position [3000, 0]
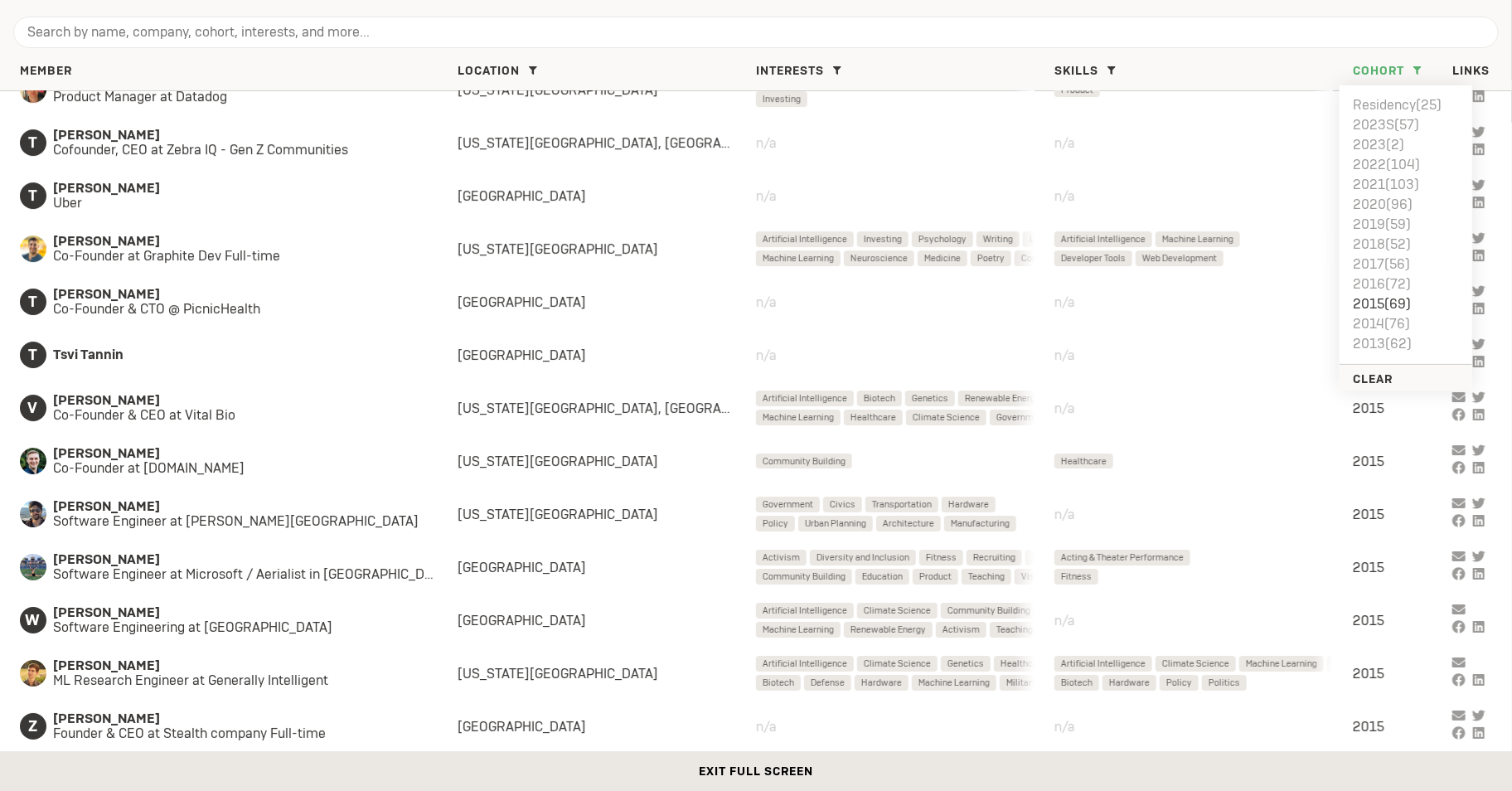
click at [1414, 59] on div "Member Location [GEOGRAPHIC_DATA] Area ( 38 ) [US_STATE][GEOGRAPHIC_DATA] ( 22 …" at bounding box center [756, 71] width 1512 height 40
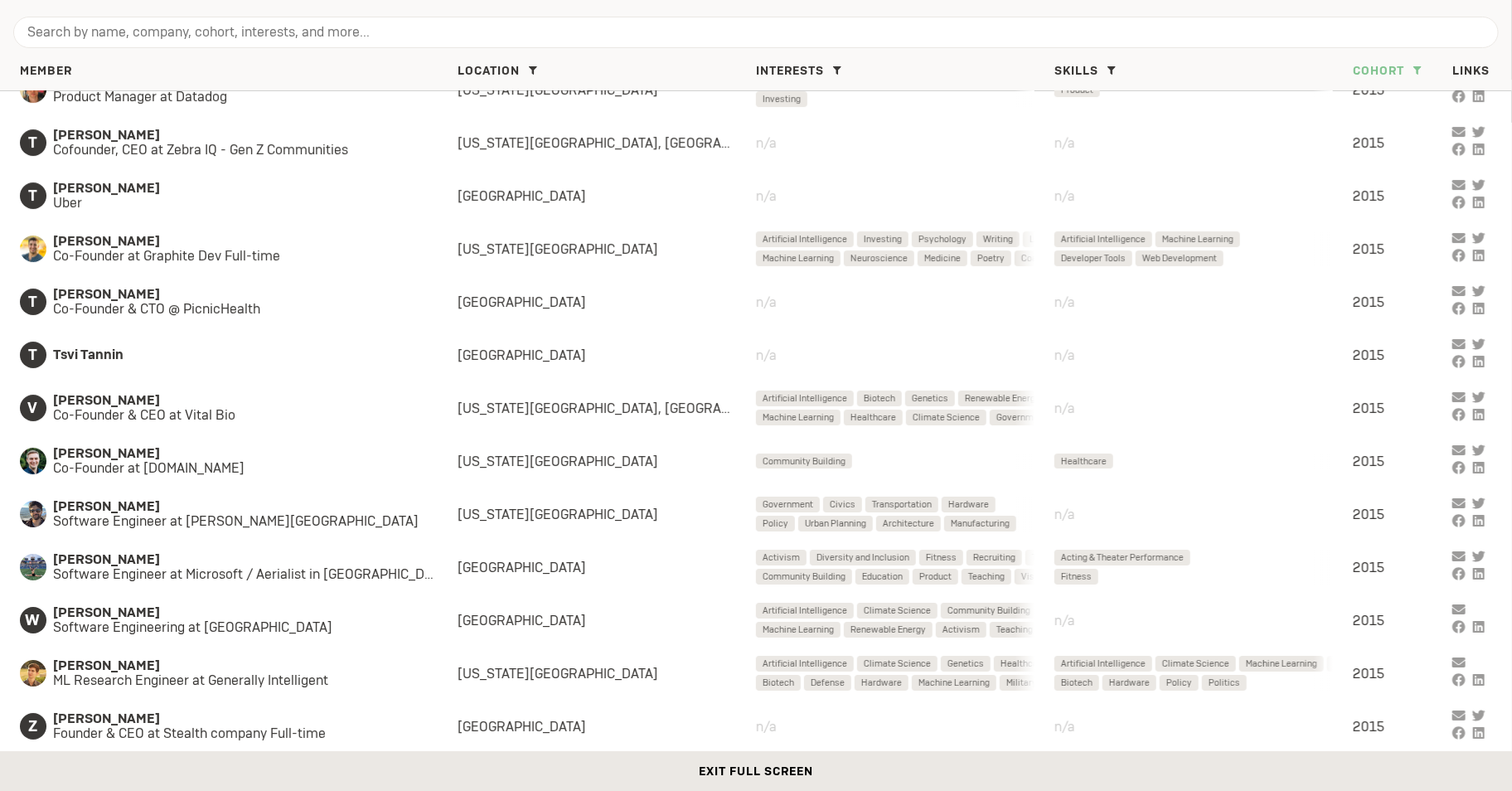
click at [1415, 64] on span at bounding box center [1416, 70] width 20 height 20
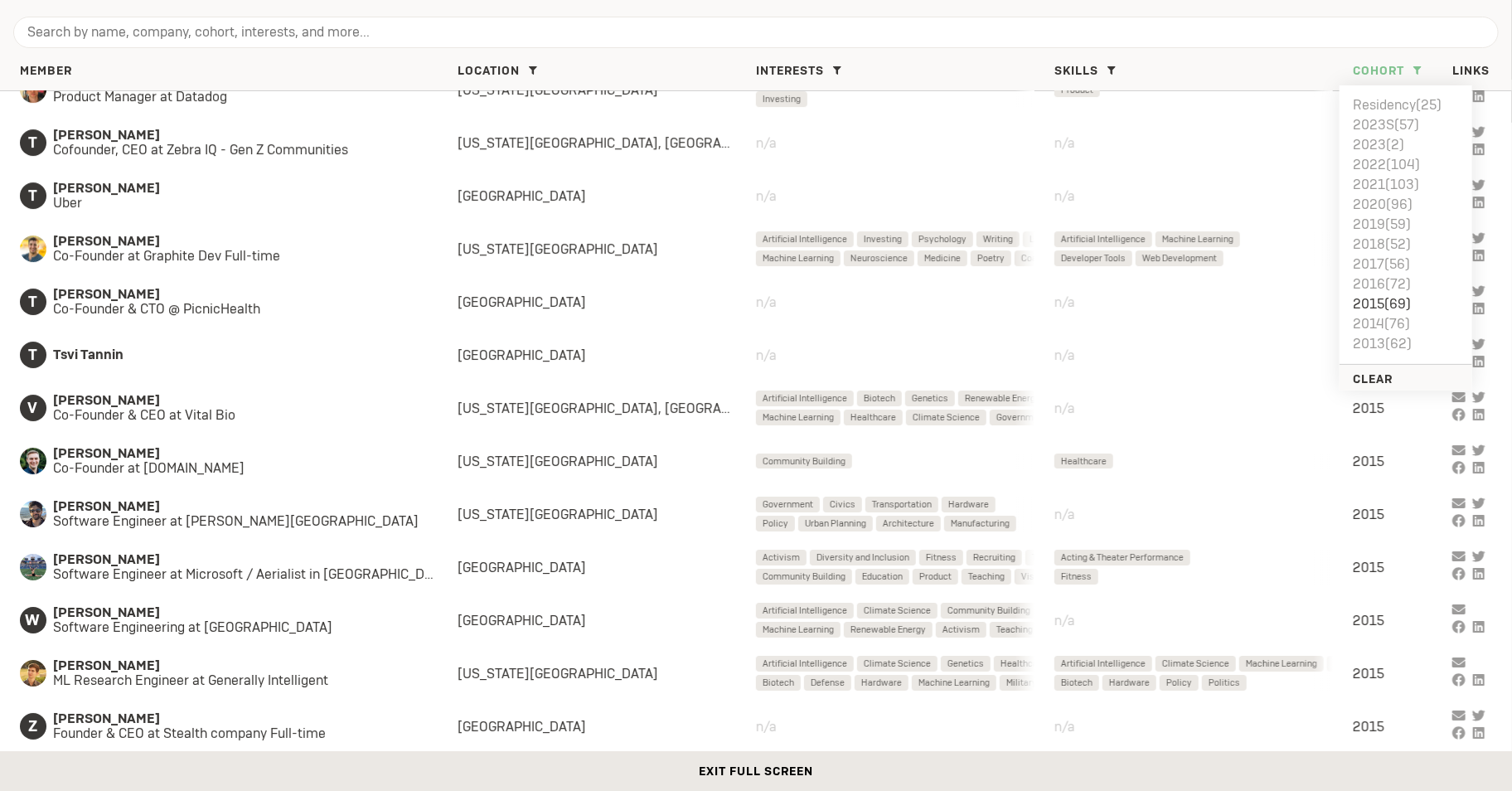
click at [1382, 304] on li "2015 ( 69 )" at bounding box center [1406, 304] width 106 height 20
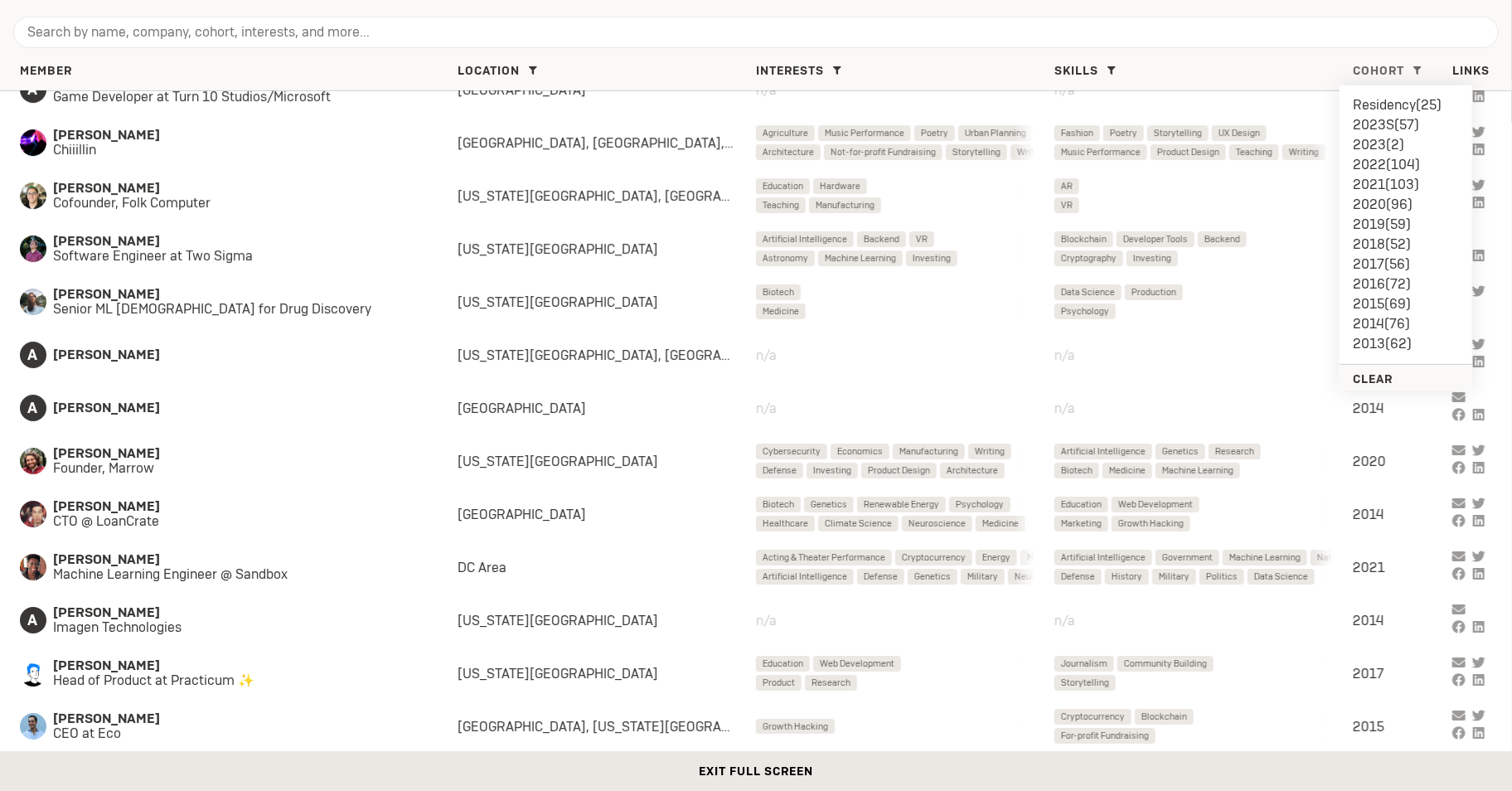
click at [1379, 282] on li "2016 ( 72 )" at bounding box center [1406, 284] width 106 height 20
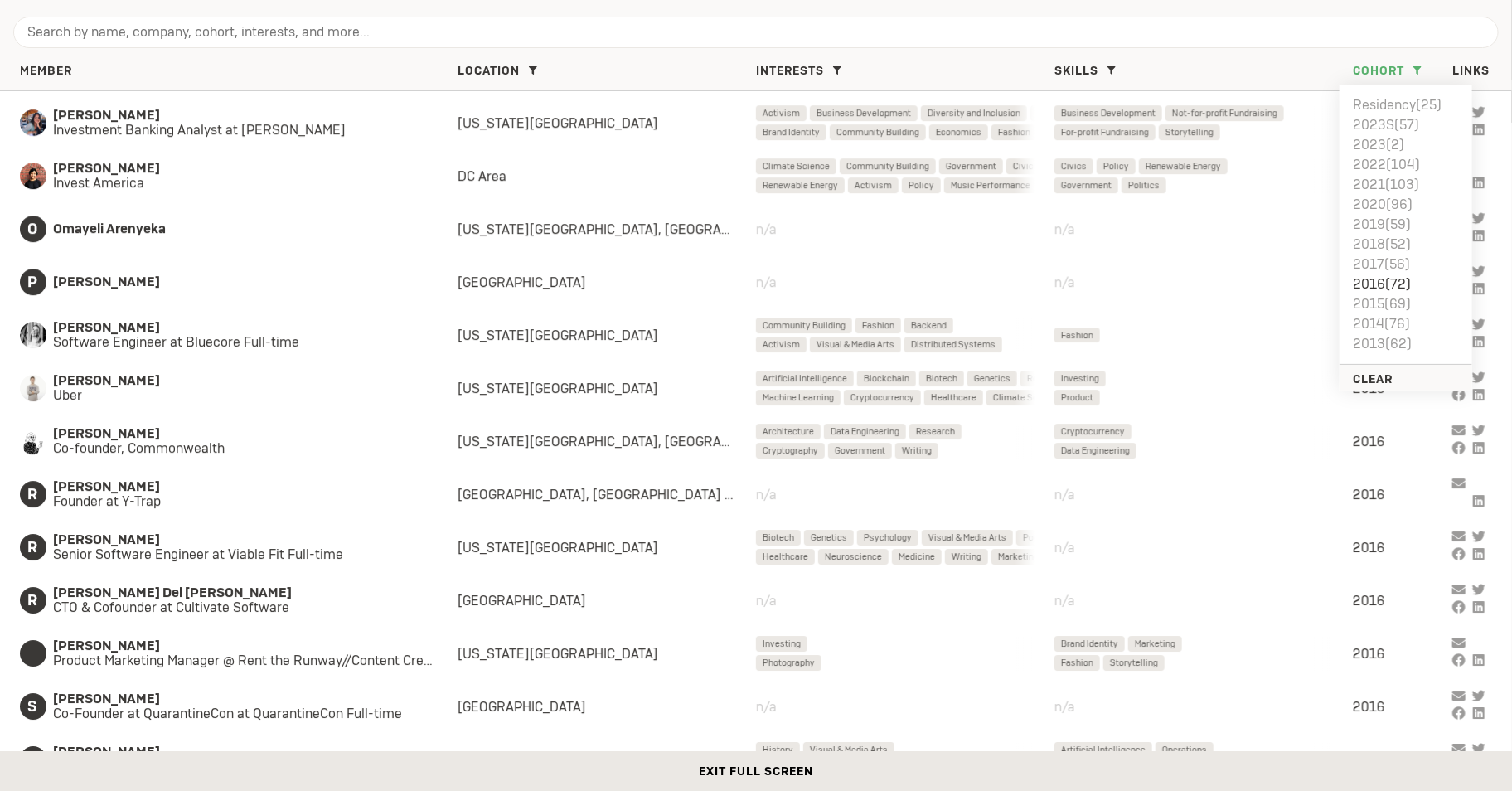
scroll to position [2748, 0]
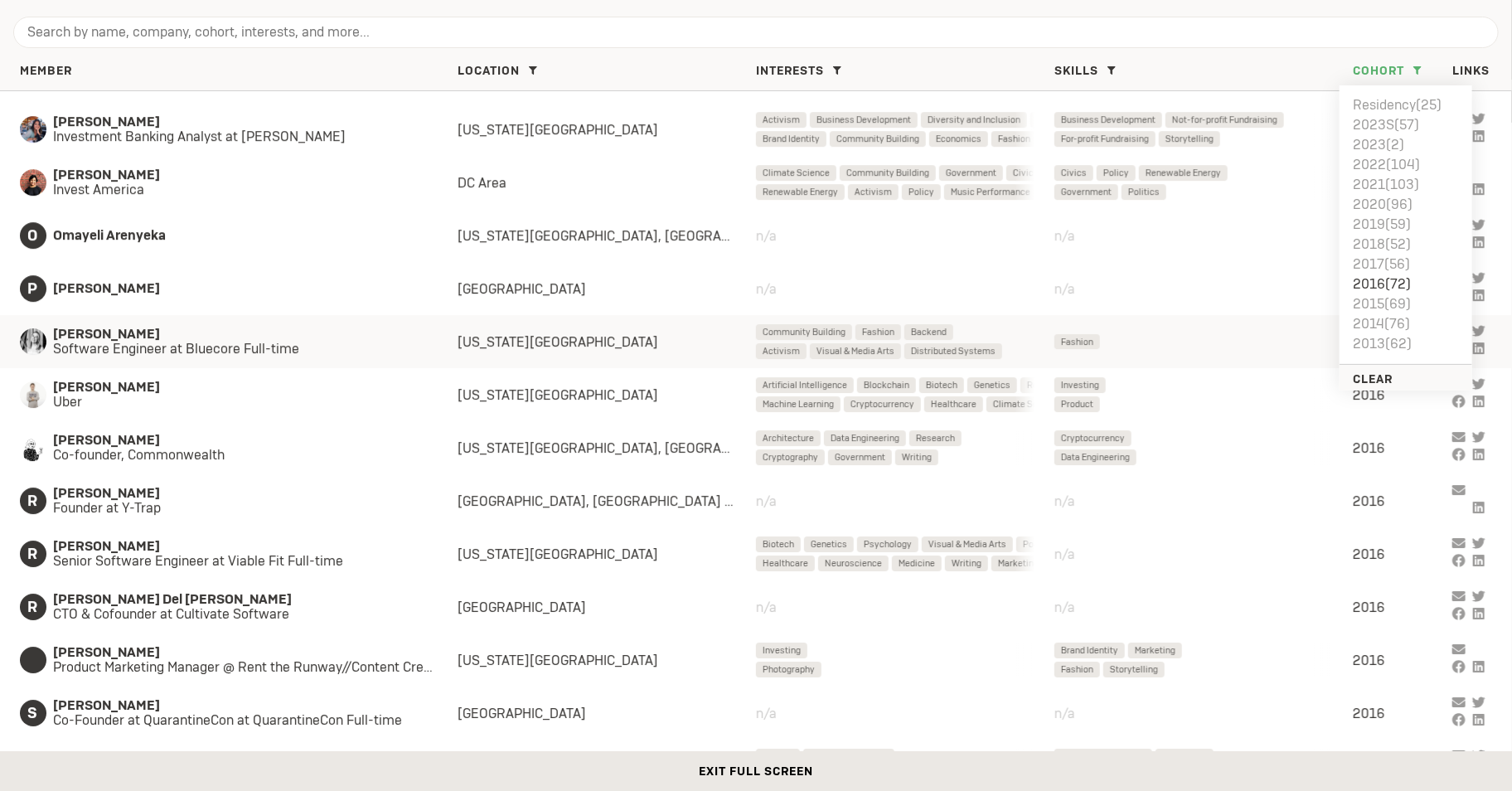
click at [477, 347] on div "[US_STATE][GEOGRAPHIC_DATA]" at bounding box center [606, 342] width 298 height 17
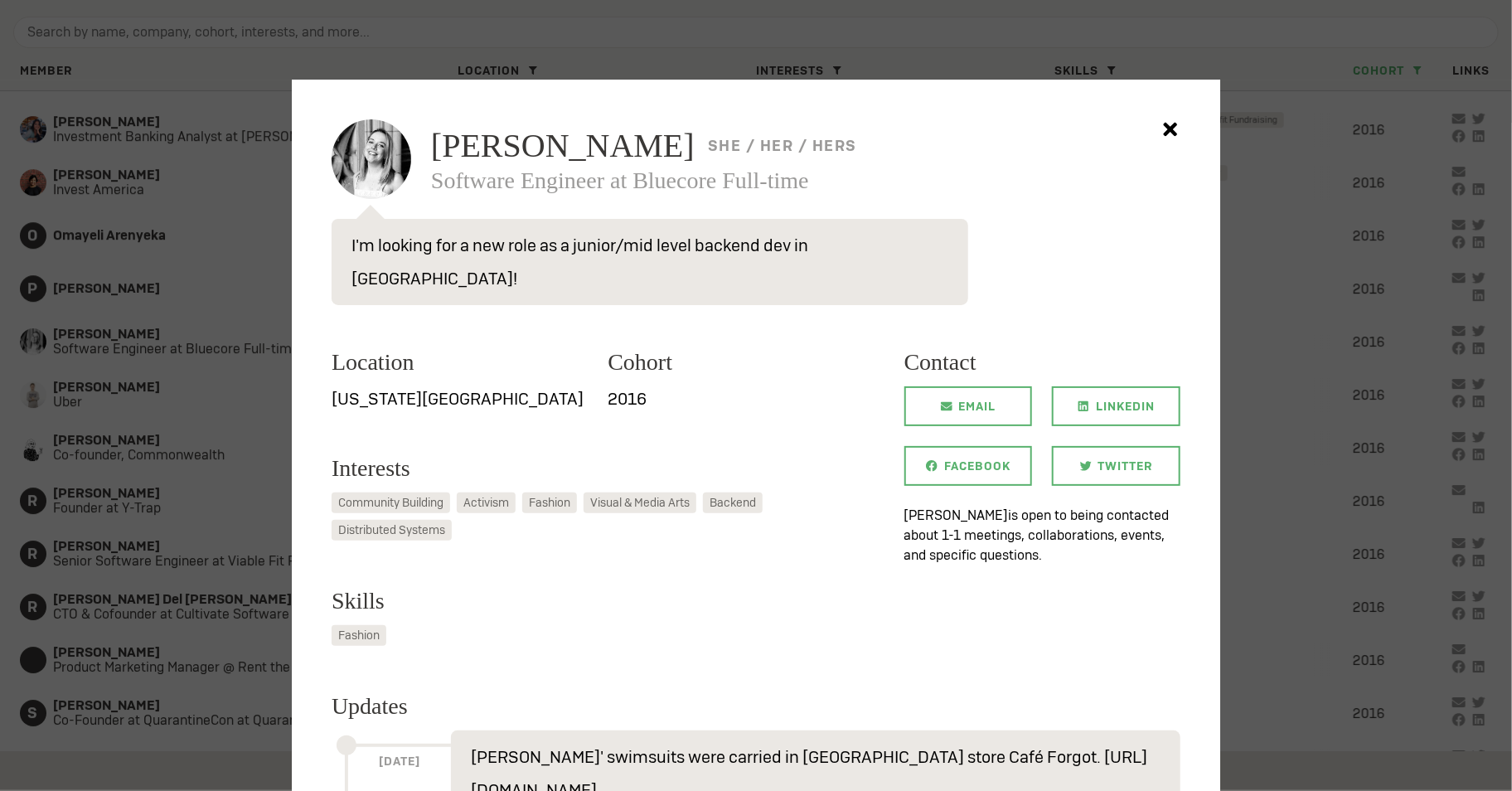
click at [254, 278] on div at bounding box center [756, 395] width 1512 height 791
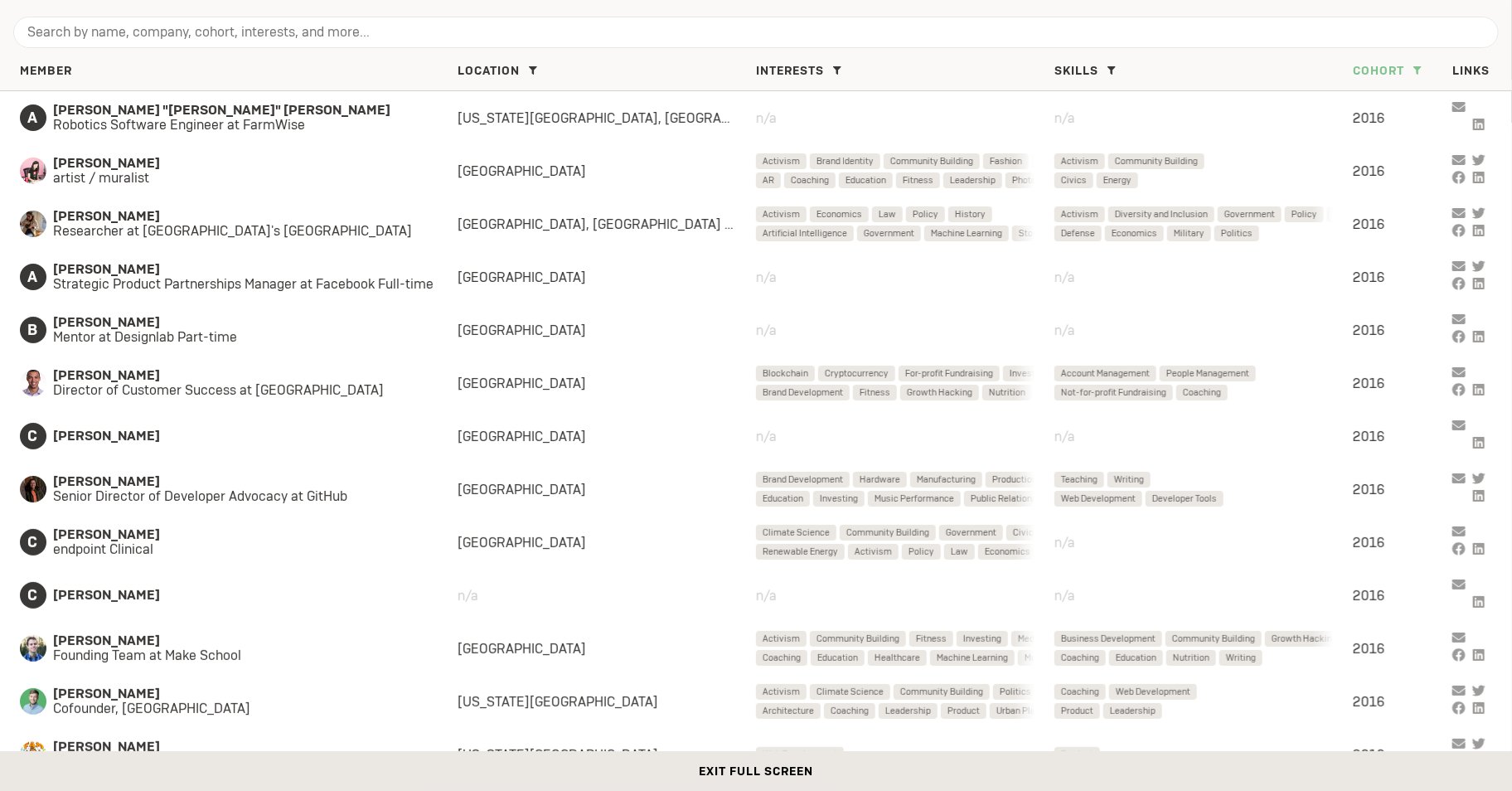
click at [1375, 63] on span "Cohort" at bounding box center [1379, 71] width 51 height 15
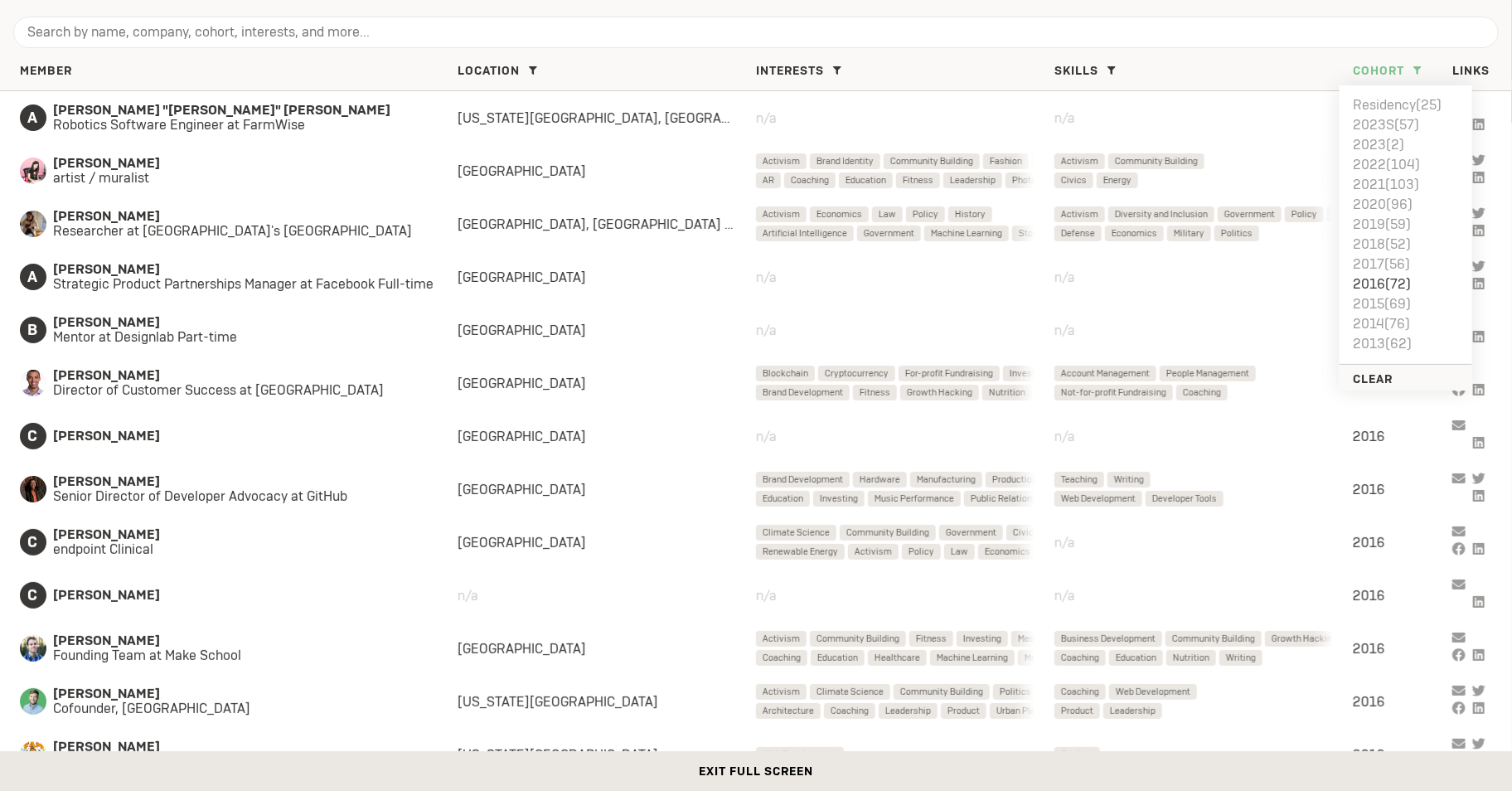
click at [1377, 279] on li "2016 ( 72 )" at bounding box center [1406, 284] width 106 height 20
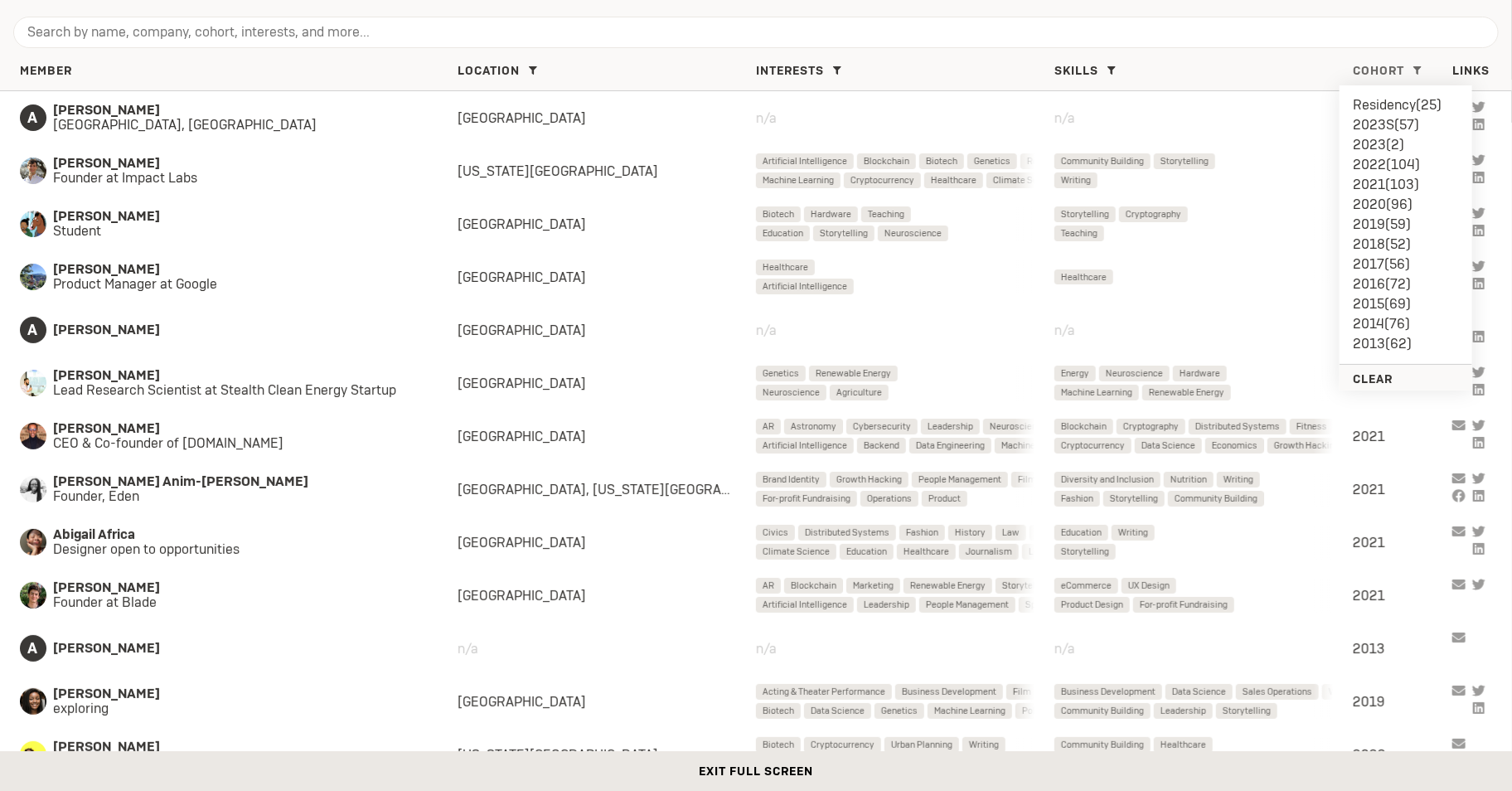
click at [1371, 262] on li "2017 ( 56 )" at bounding box center [1406, 264] width 106 height 20
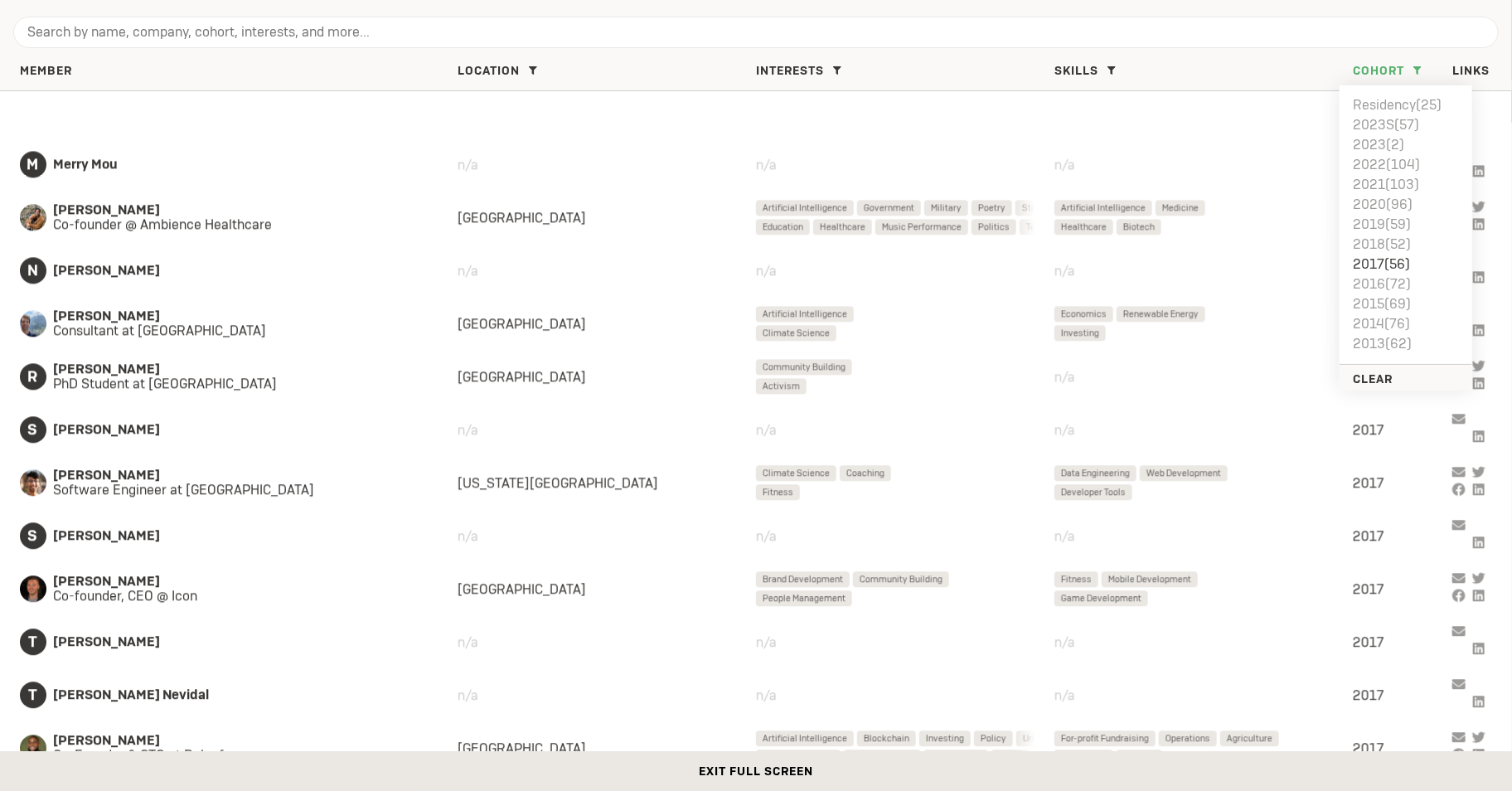
scroll to position [2310, 0]
